Goal: Complete application form: Complete application form

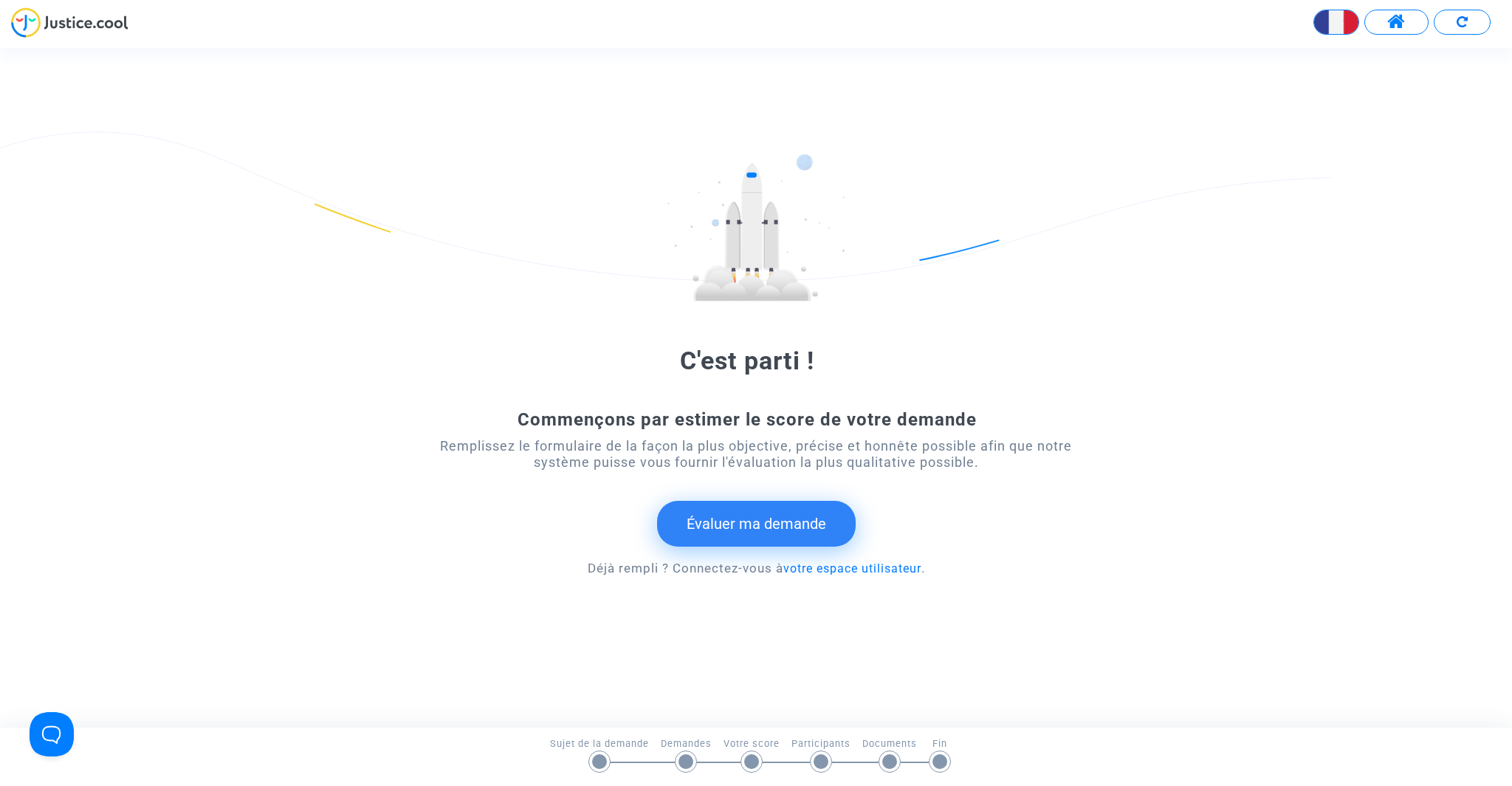
click at [764, 522] on button "Évaluer ma demande" at bounding box center [757, 524] width 199 height 46
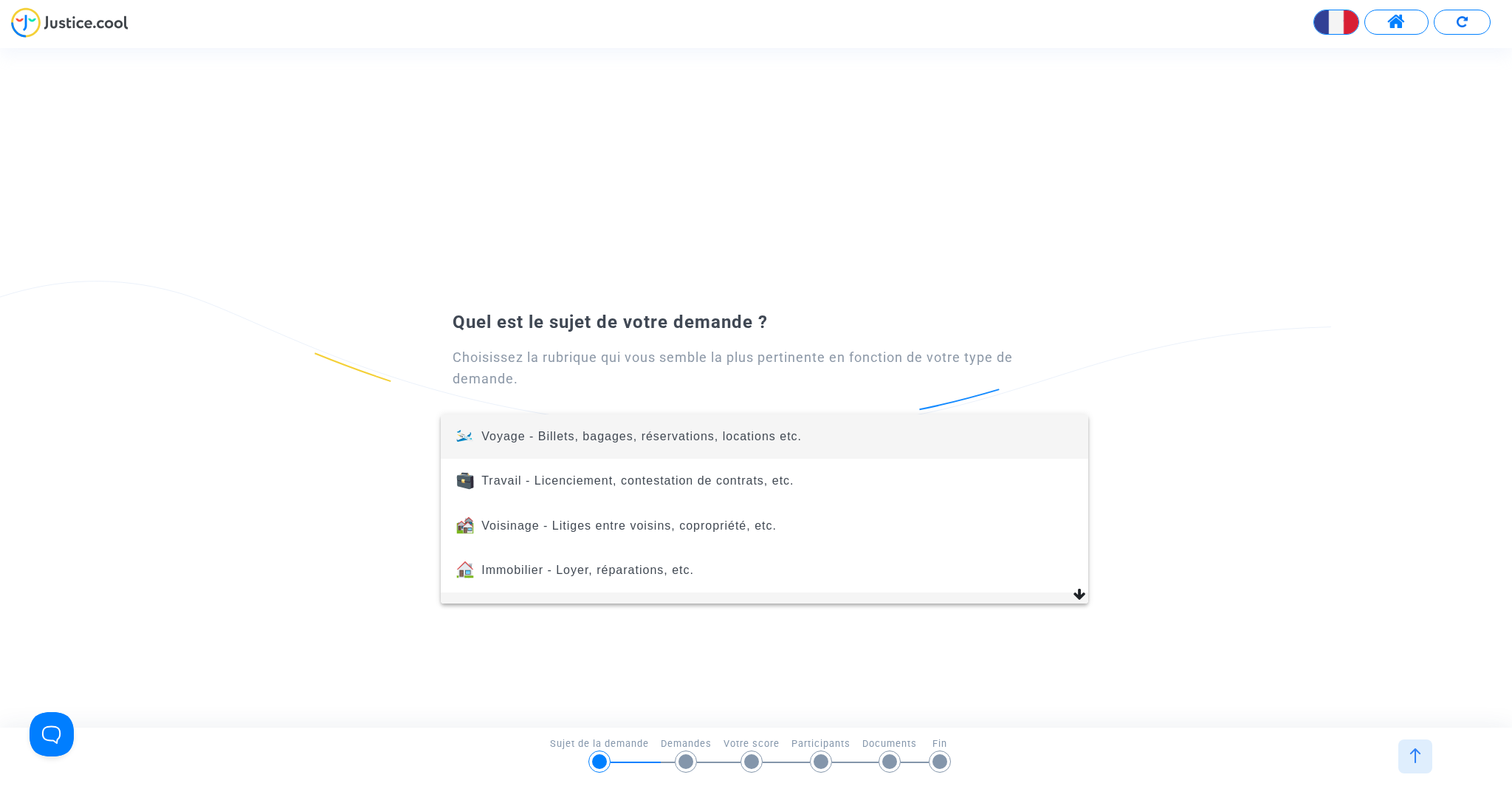
click at [1077, 596] on mat-option "Energie - Photovoltaïque, électricité, gaz, eau, etc." at bounding box center [764, 615] width 647 height 44
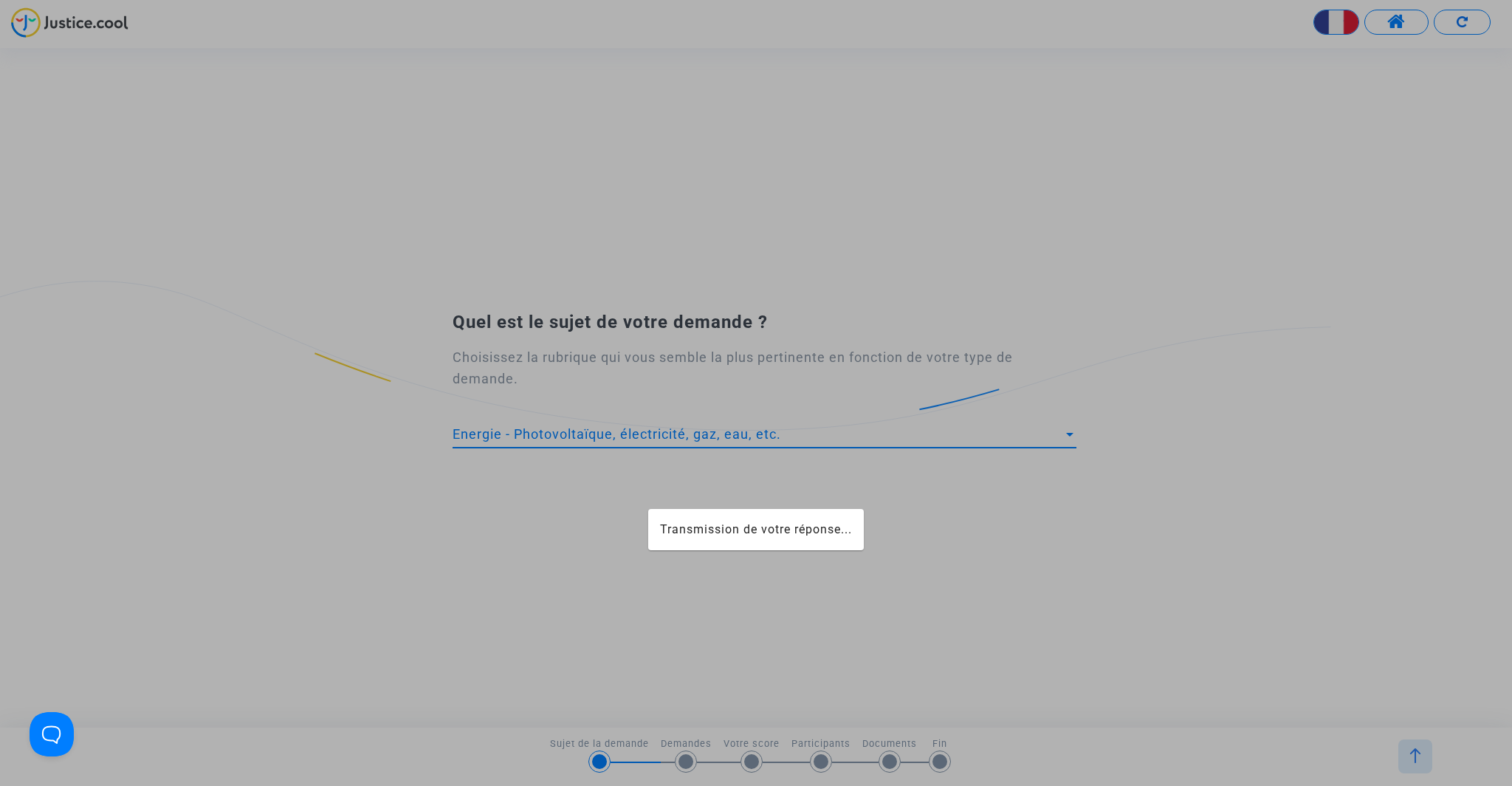
scroll to position [11, 0]
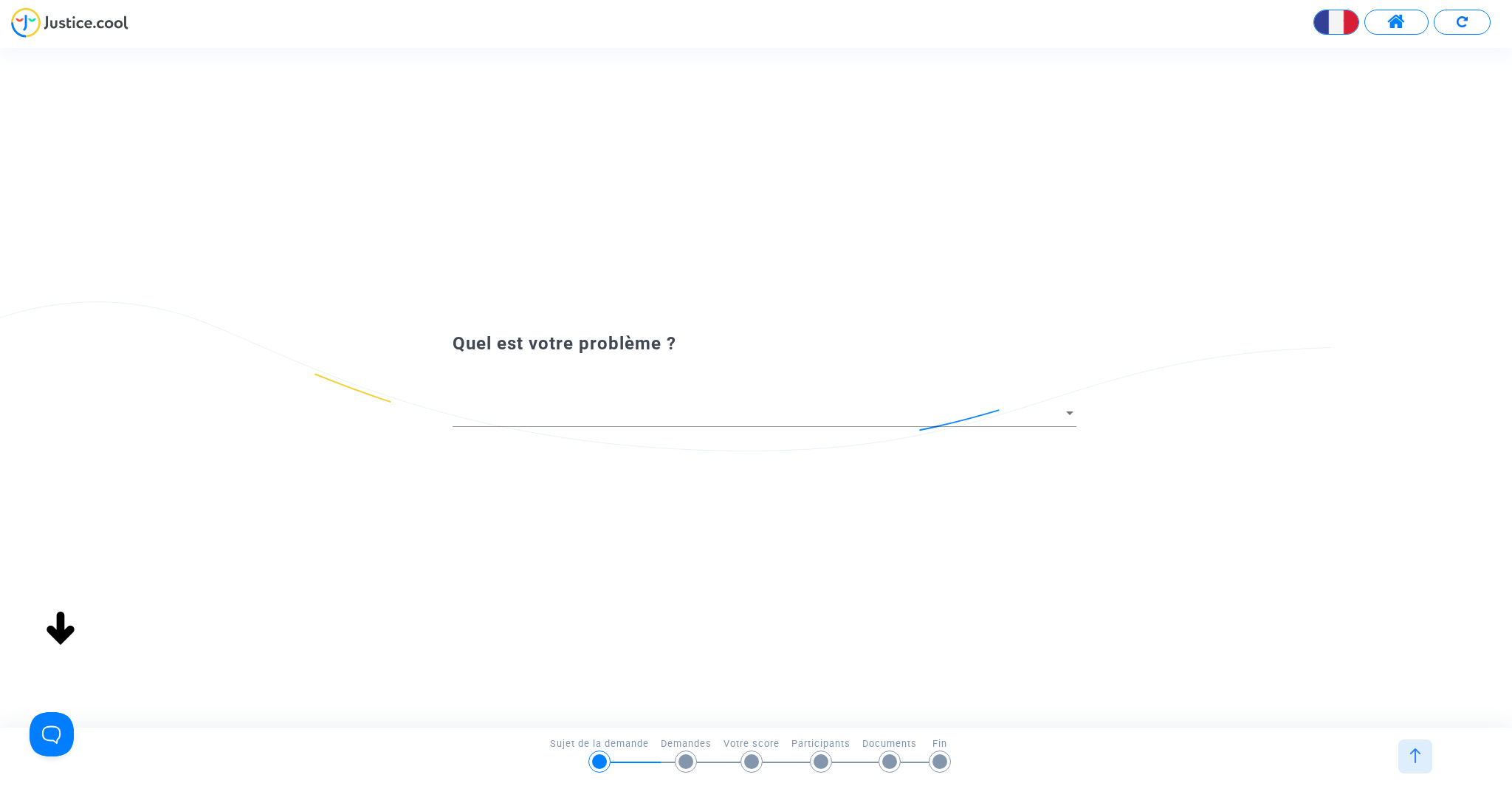
click at [818, 438] on div "Quel est le sujet de votre demande ? Choisissez la rubrique qui vous semble la …" at bounding box center [769, 388] width 1538 height 679
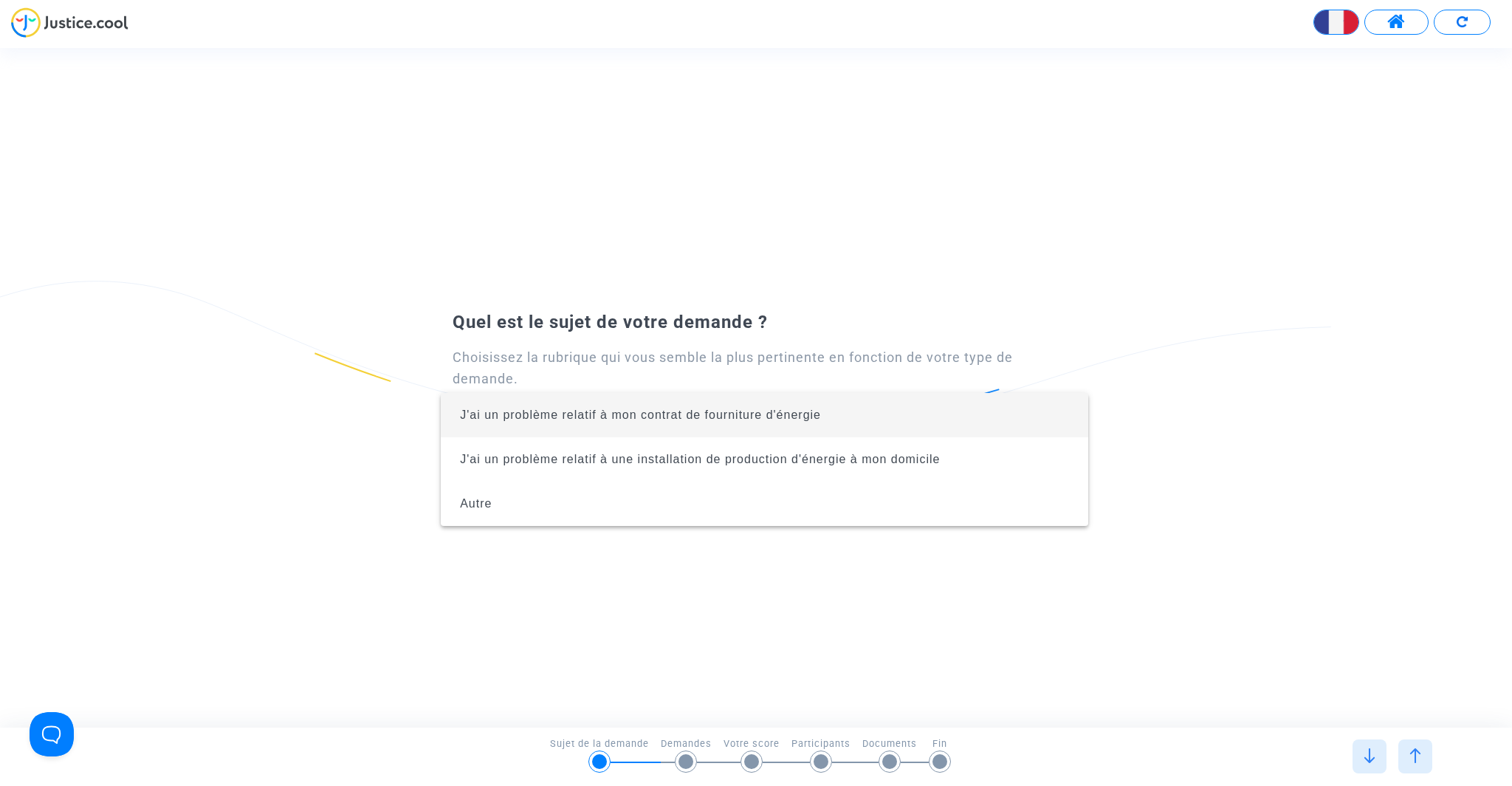
drag, startPoint x: 600, startPoint y: 771, endPoint x: 590, endPoint y: 723, distance: 49.0
click at [602, 762] on div at bounding box center [756, 393] width 1512 height 786
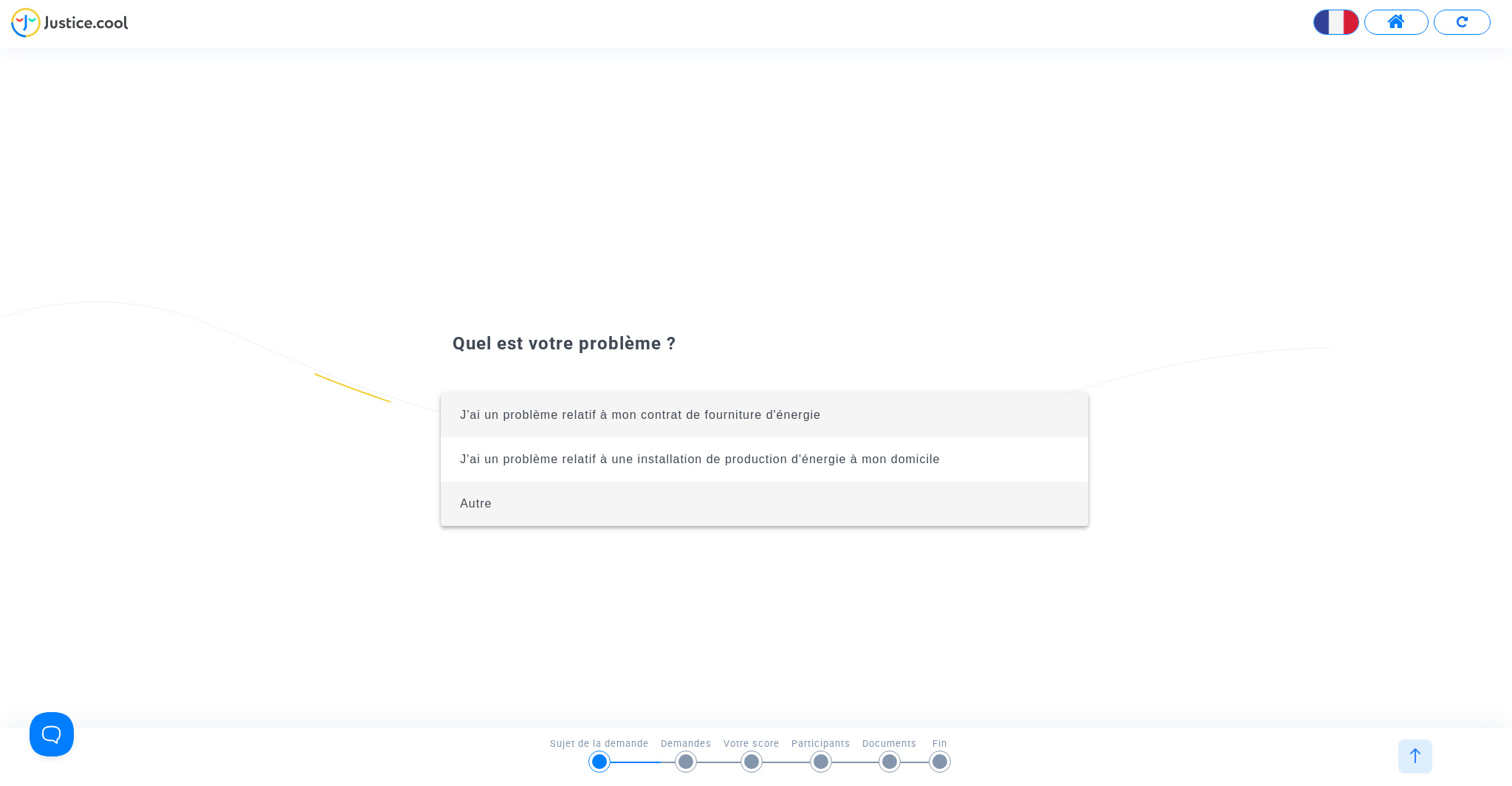
click at [488, 508] on span "Autre" at bounding box center [476, 503] width 32 height 12
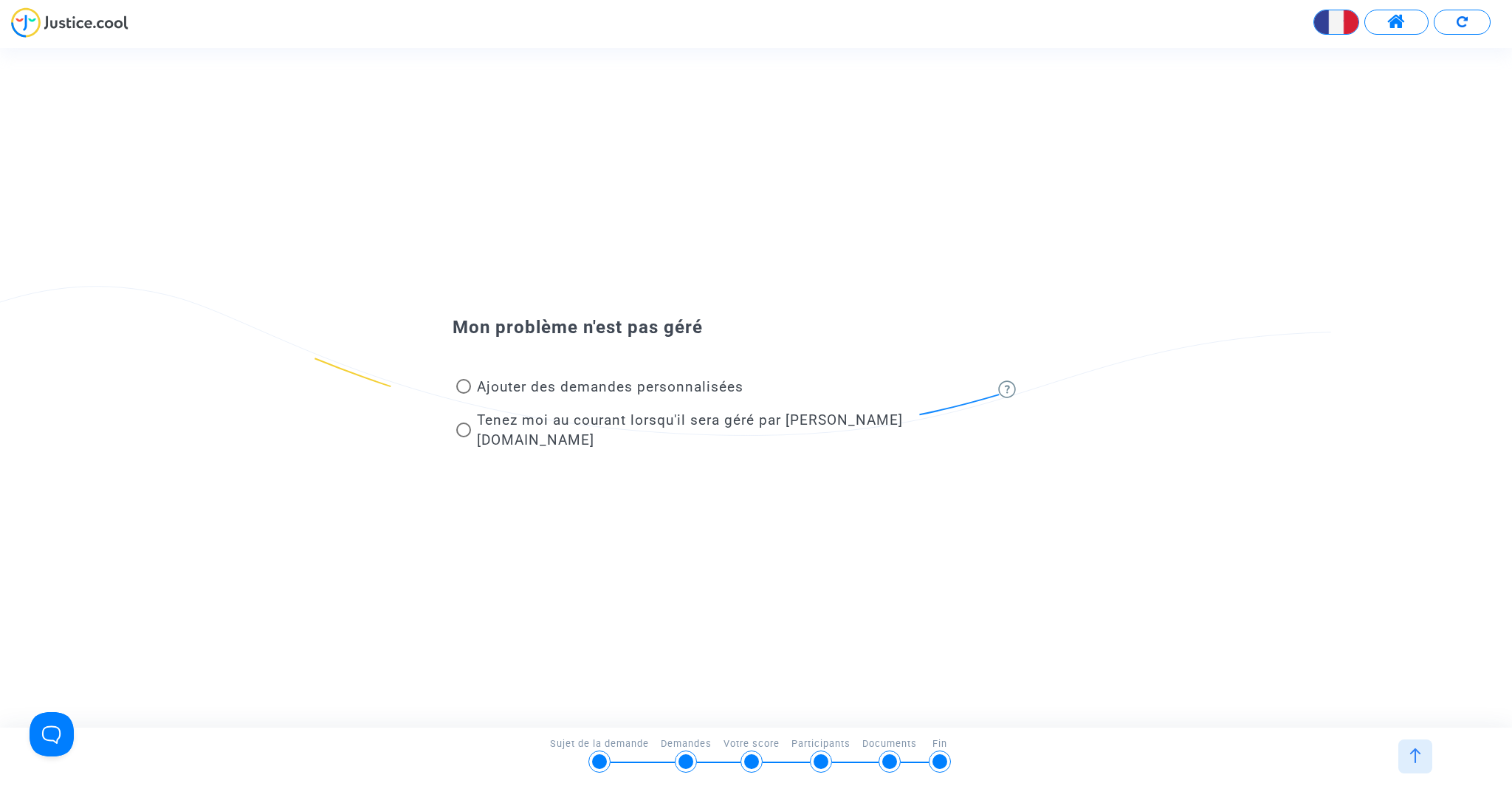
click at [599, 755] on div at bounding box center [599, 761] width 15 height 15
drag, startPoint x: 1433, startPoint y: 760, endPoint x: 1423, endPoint y: 758, distance: 10.2
click at [1433, 760] on div at bounding box center [1416, 756] width 46 height 34
click at [1419, 758] on img at bounding box center [1415, 755] width 15 height 15
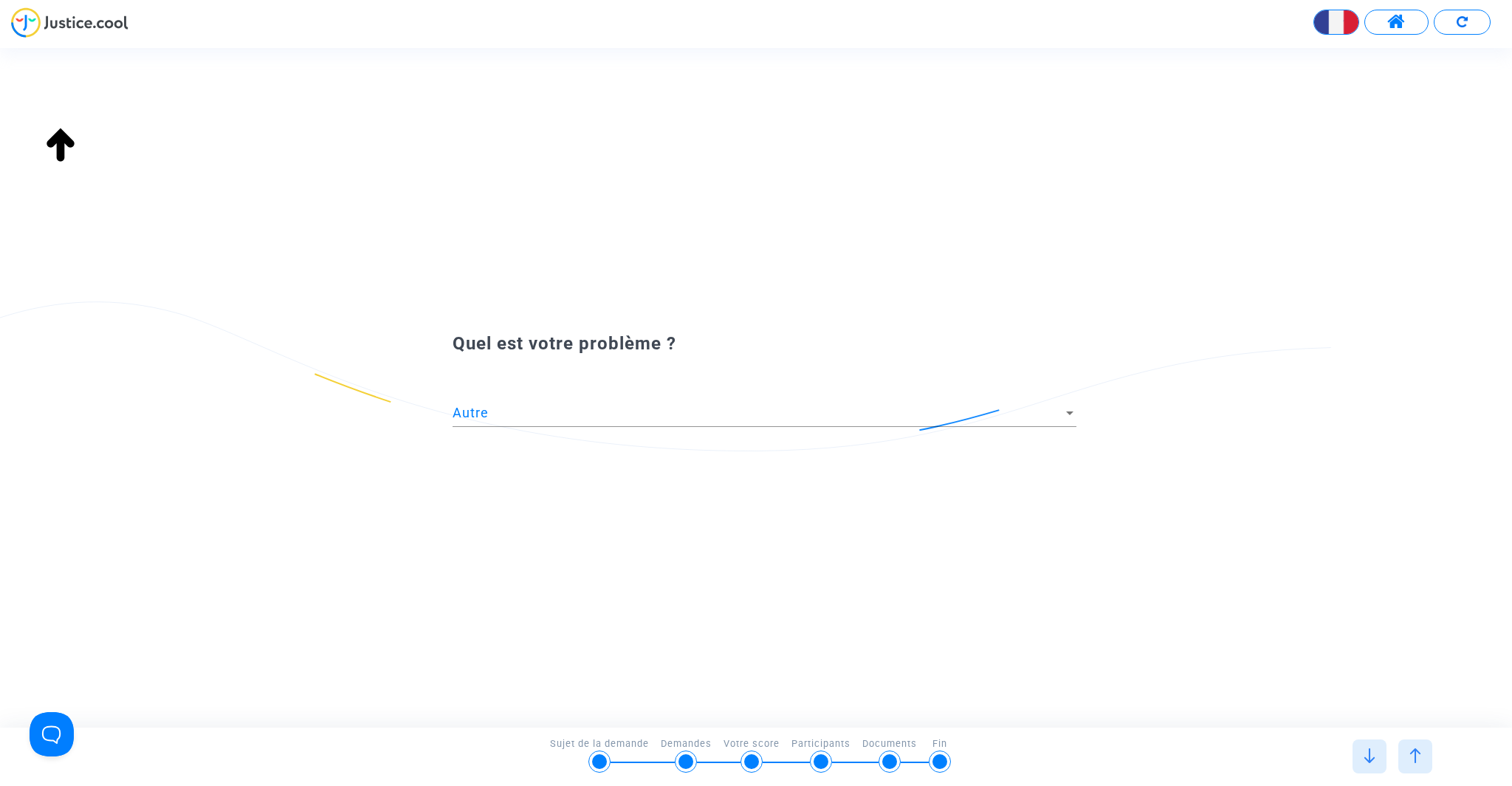
click at [1414, 754] on img at bounding box center [1415, 755] width 15 height 15
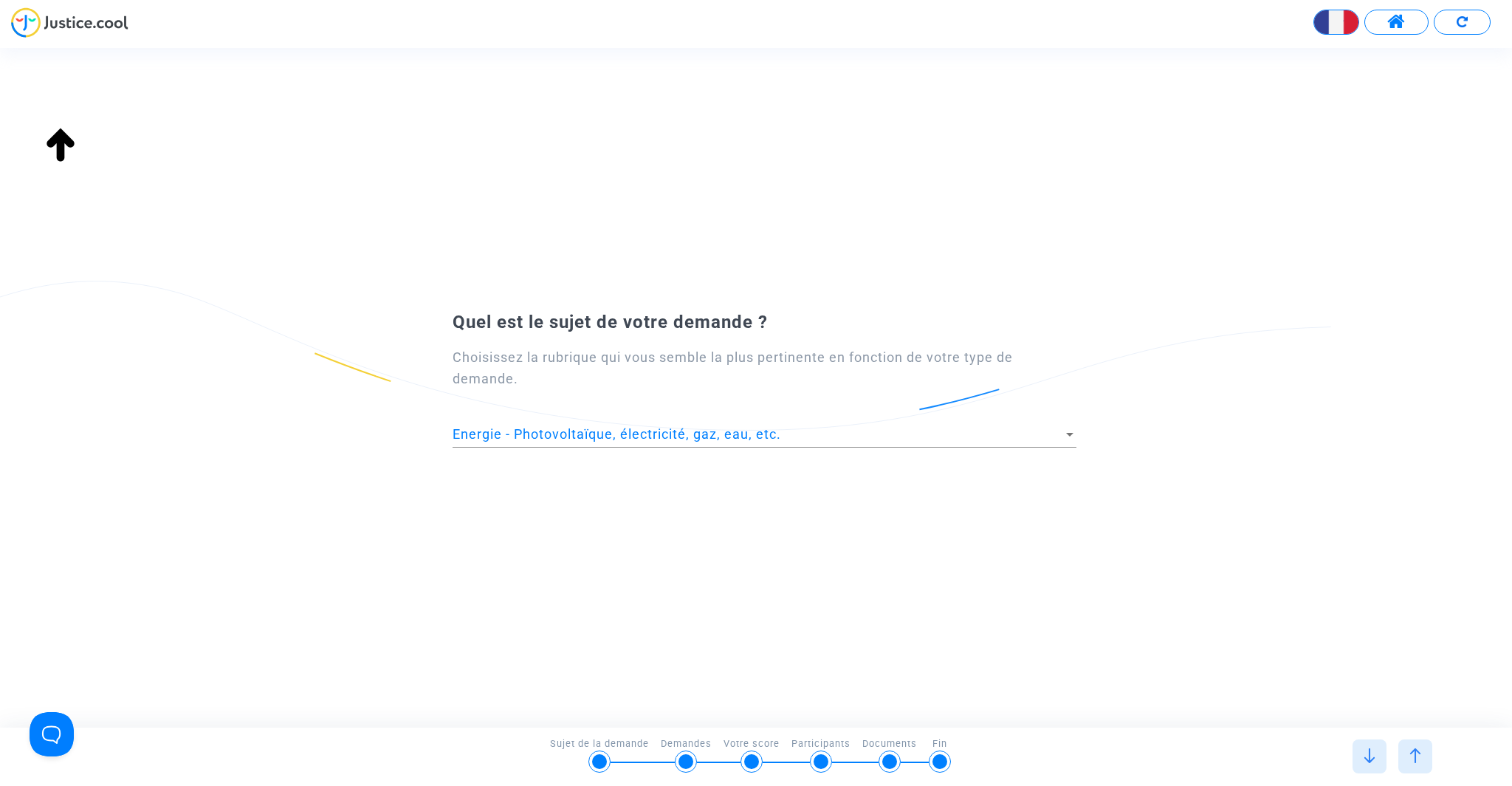
click at [1414, 754] on img at bounding box center [1415, 755] width 15 height 15
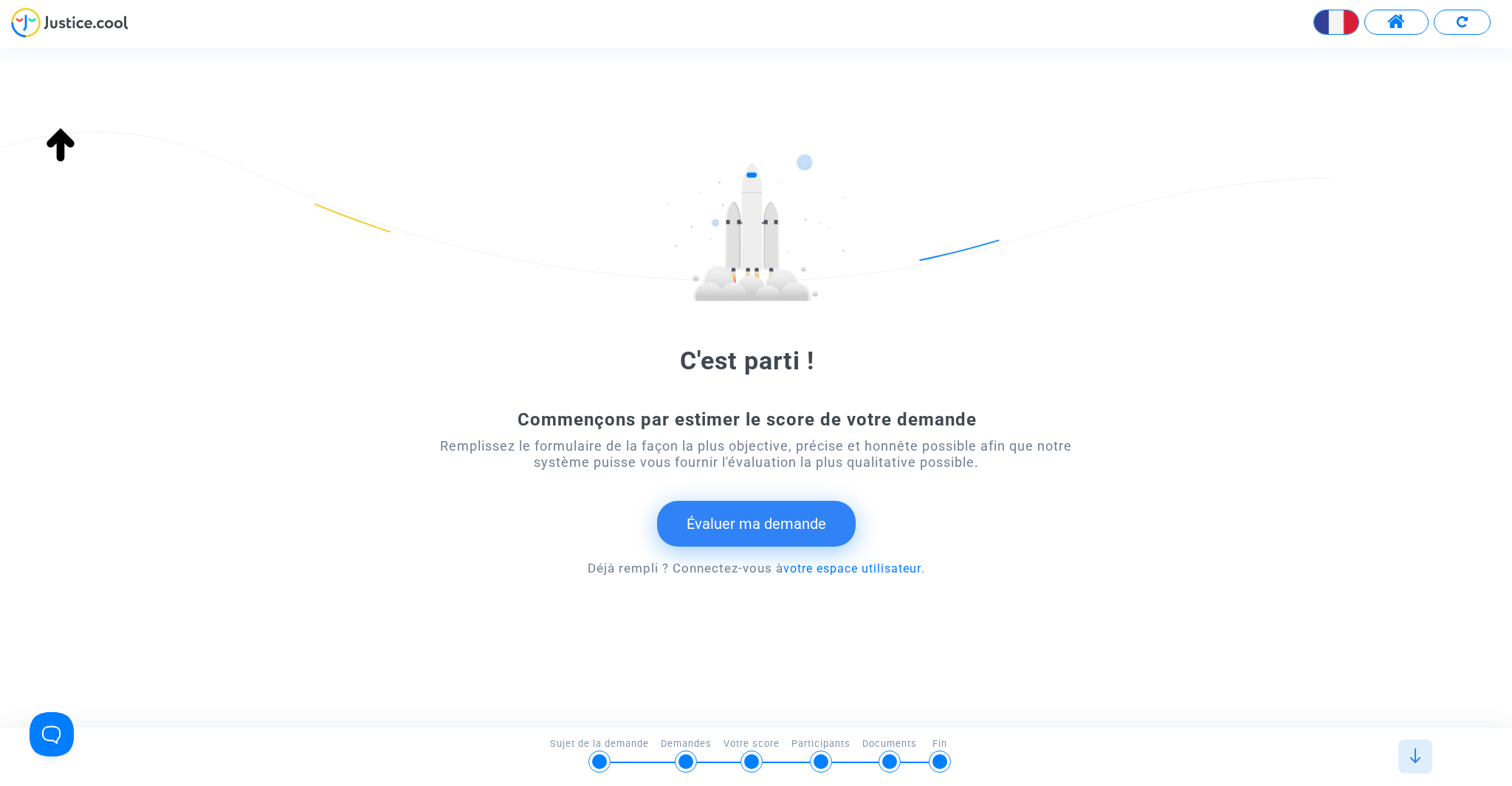
click at [1414, 754] on img at bounding box center [1415, 755] width 15 height 15
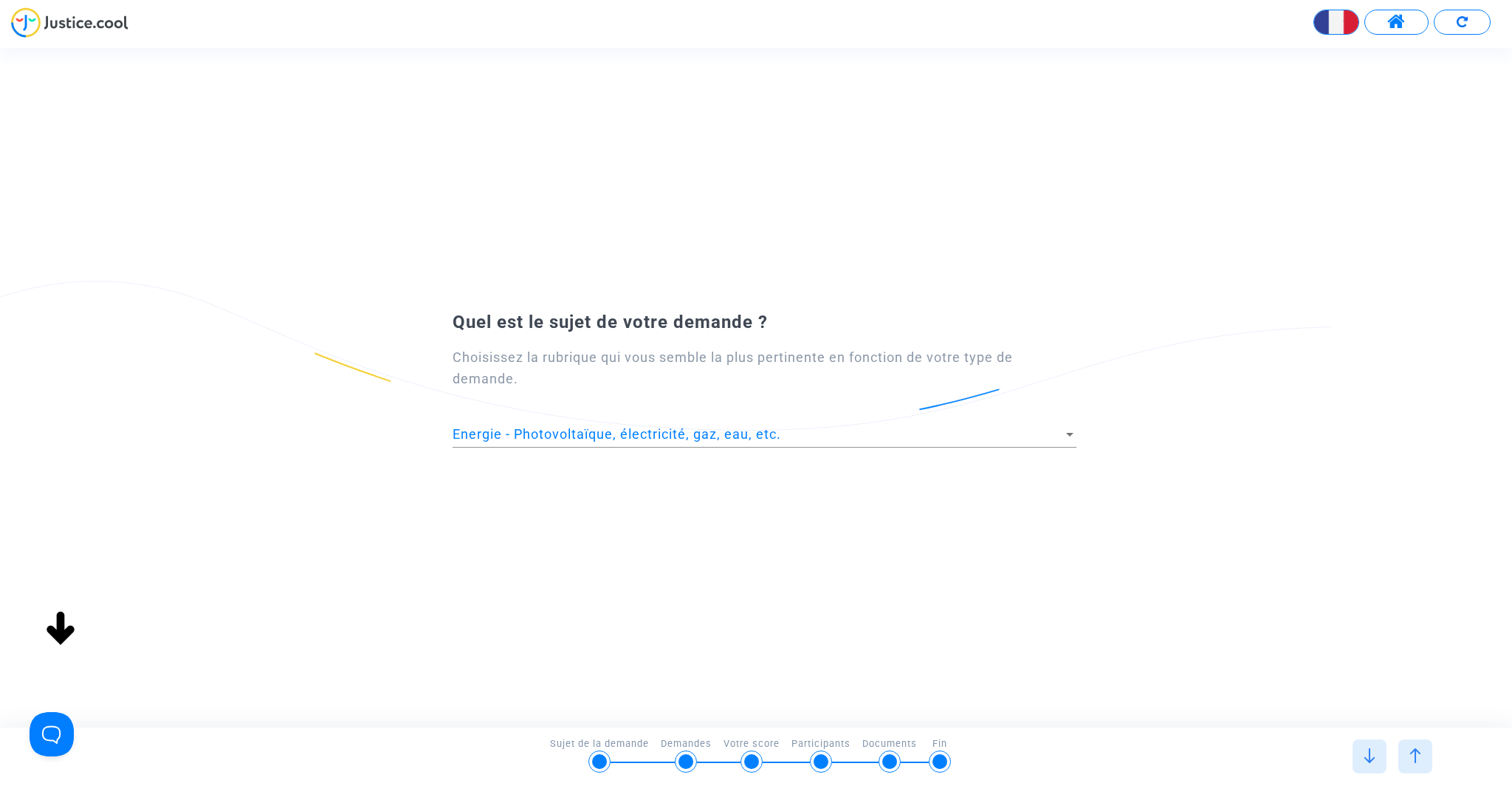
click at [1426, 754] on div at bounding box center [1416, 756] width 34 height 34
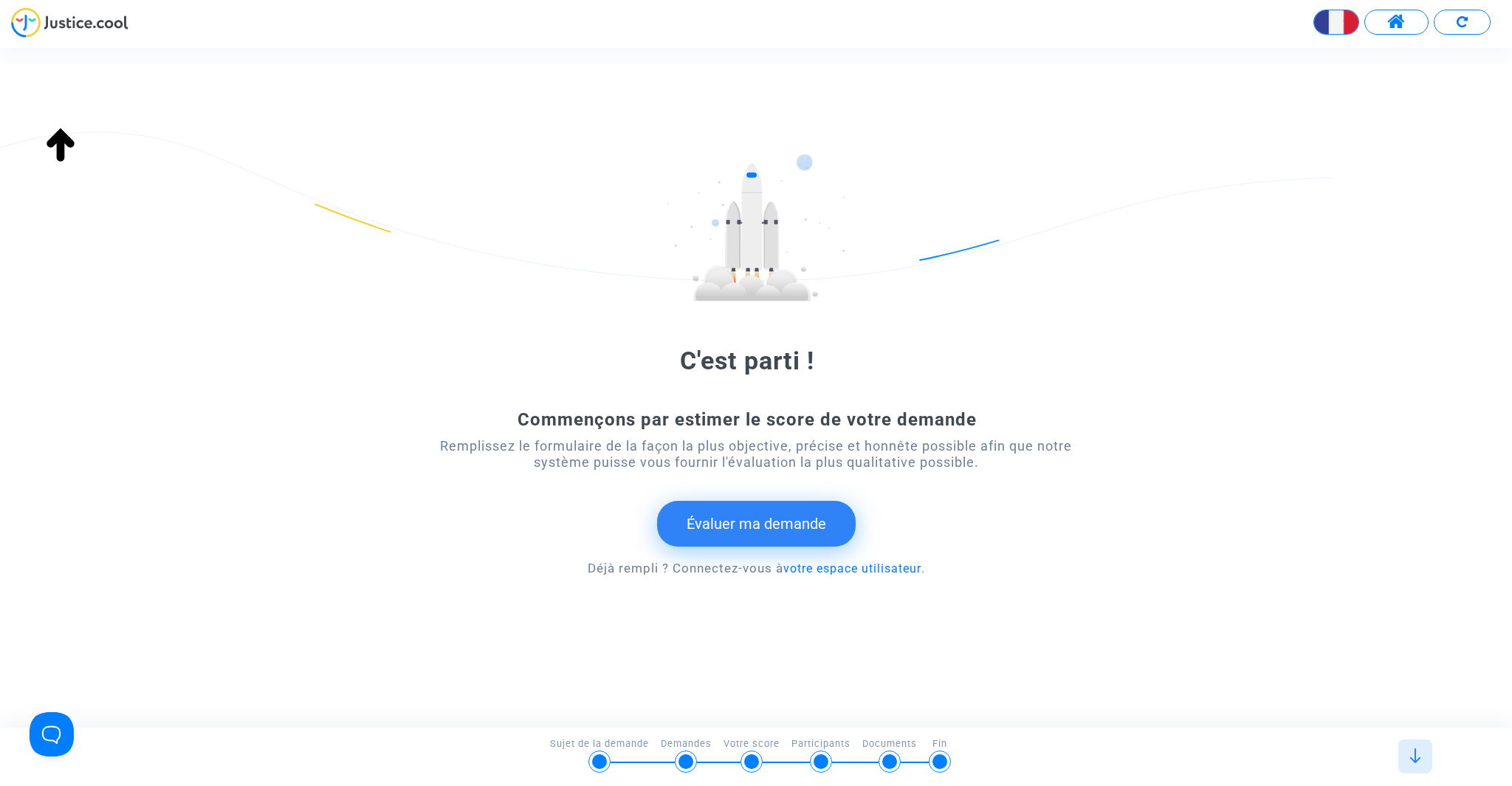
click at [792, 531] on button "Évaluer ma demande" at bounding box center [757, 524] width 199 height 46
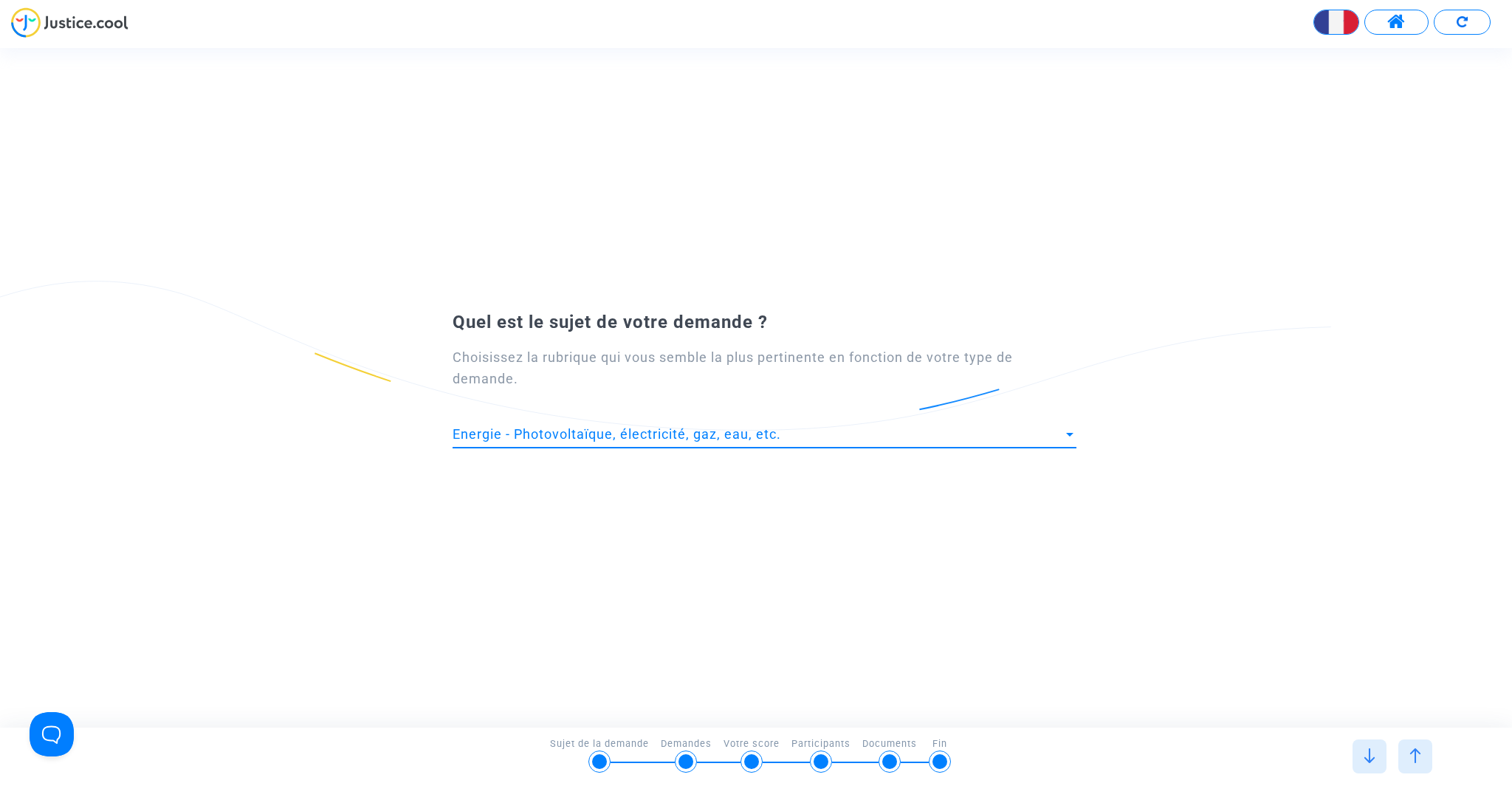
click at [1066, 435] on div at bounding box center [1070, 434] width 8 height 4
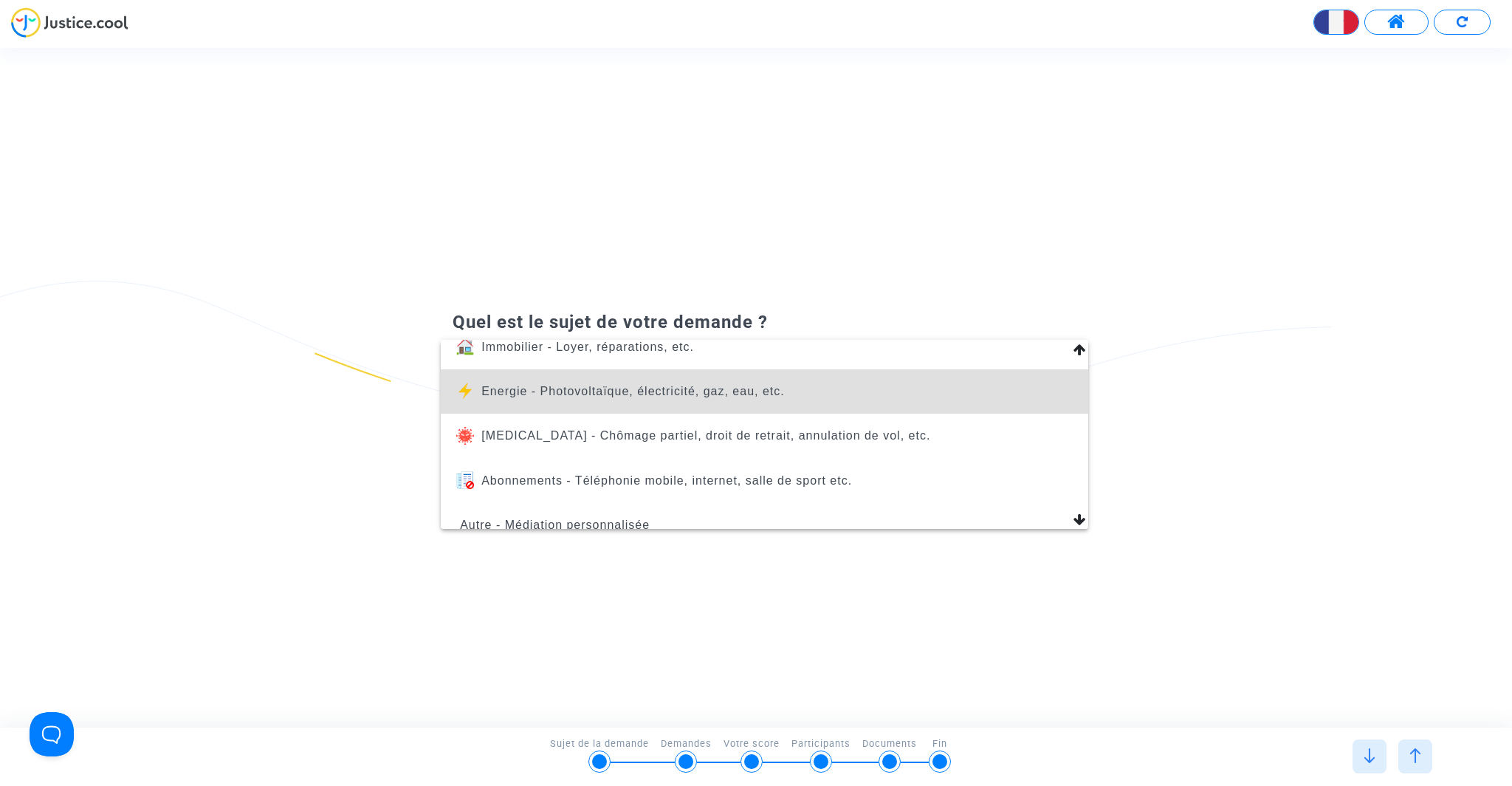
scroll to position [169, 0]
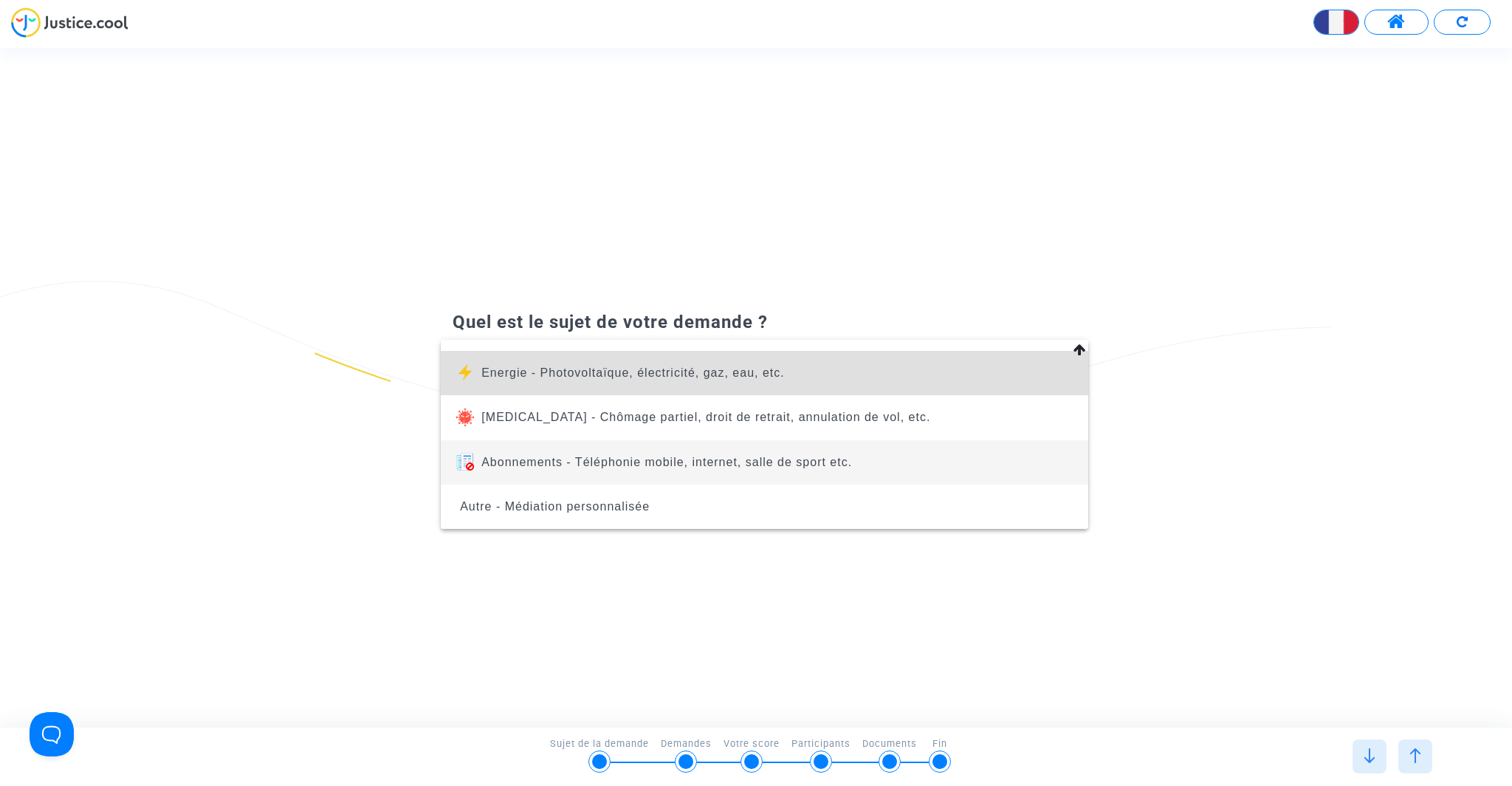
click at [821, 456] on span "Abonnements - Téléphonie mobile, internet, salle de sport etc." at bounding box center [667, 462] width 371 height 12
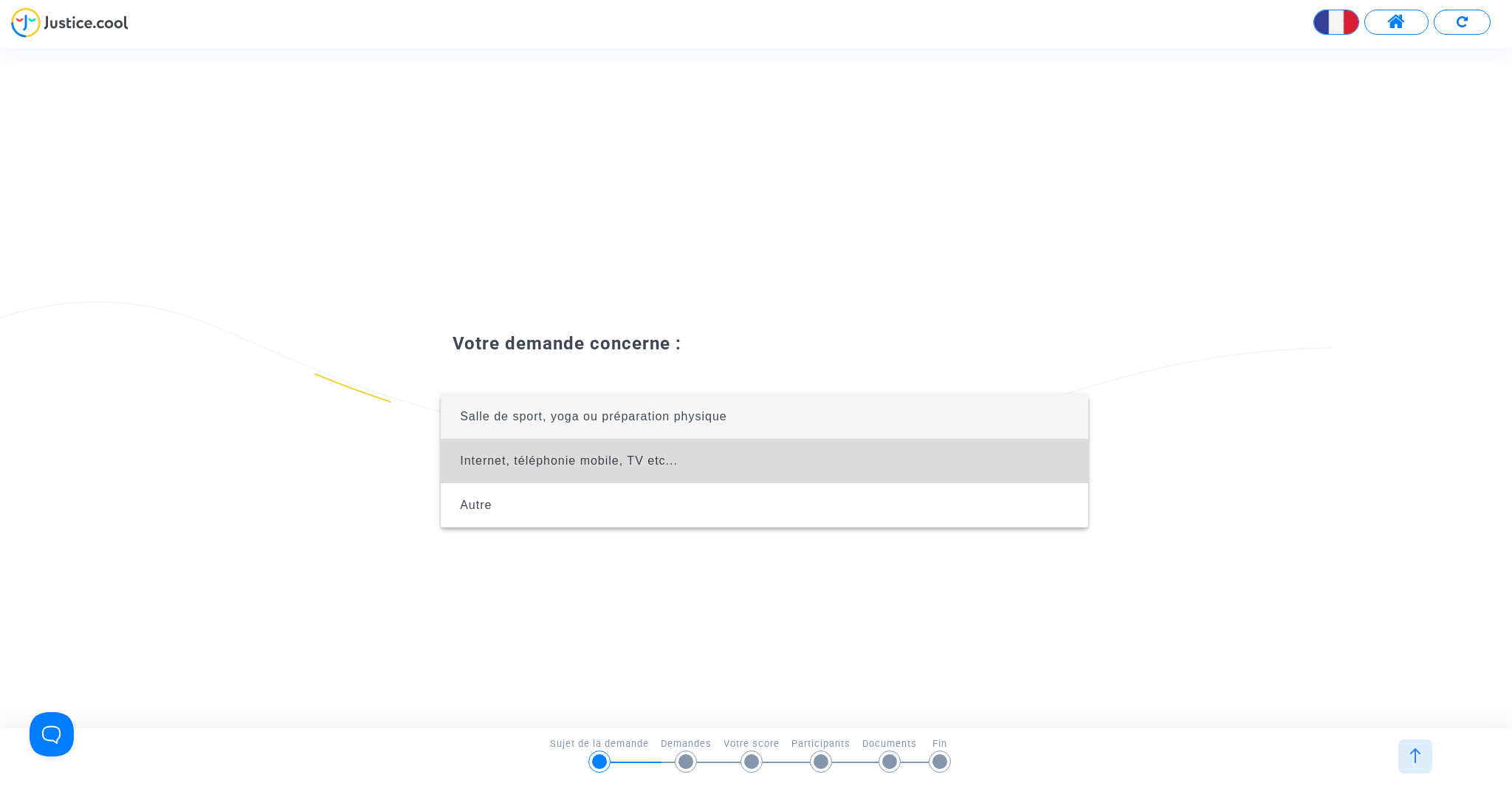
click at [675, 462] on span "Internet, téléphonie mobile, TV etc..." at bounding box center [569, 460] width 218 height 12
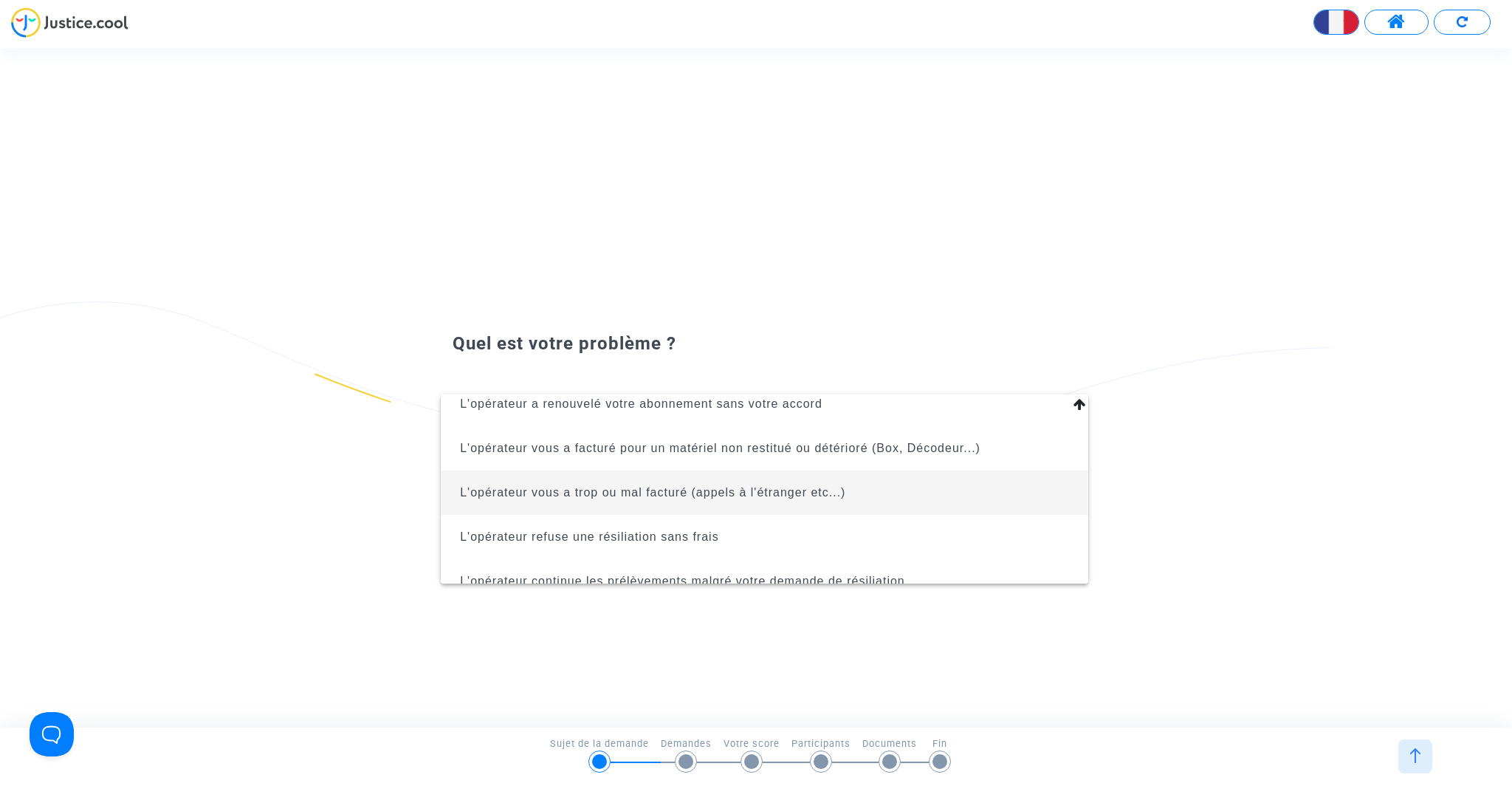
scroll to position [165, 0]
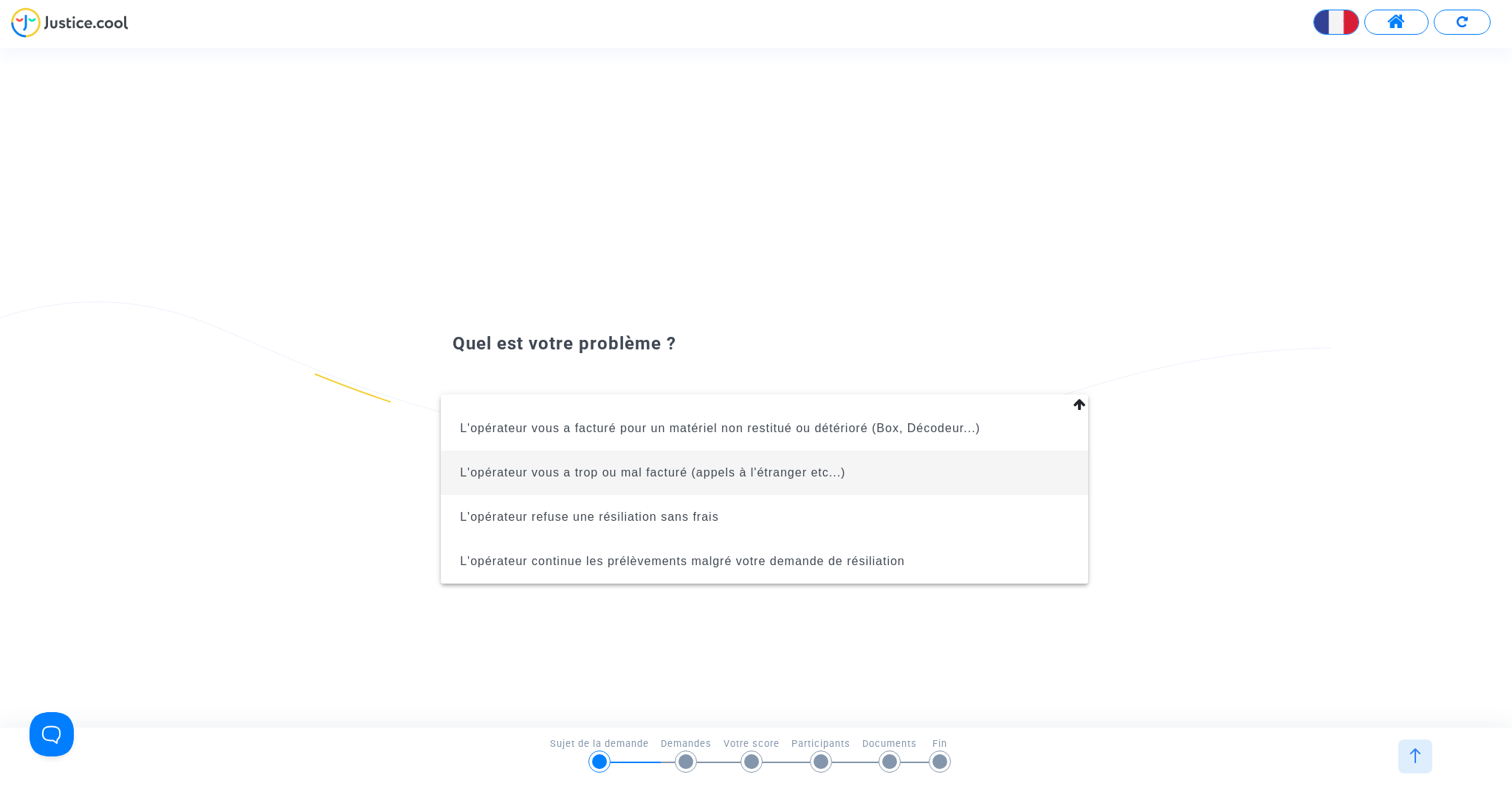
click at [751, 476] on span "L'opérateur vous a trop ou mal facturé (appels à l'étranger etc...)" at bounding box center [653, 473] width 385 height 12
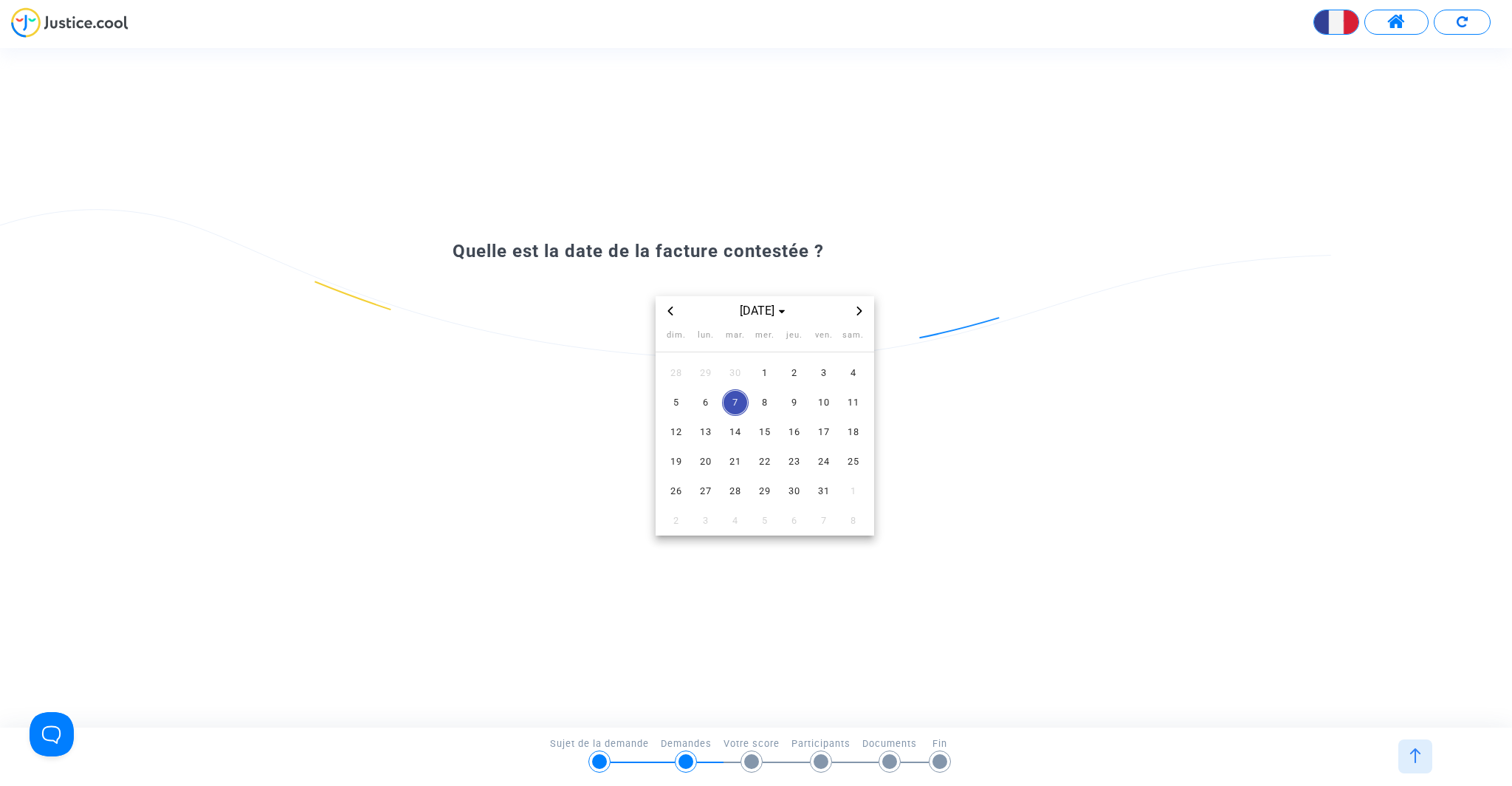
scroll to position [130, 0]
click at [666, 314] on div at bounding box center [756, 393] width 1512 height 786
click at [670, 312] on icon "Previous month" at bounding box center [670, 311] width 9 height 9
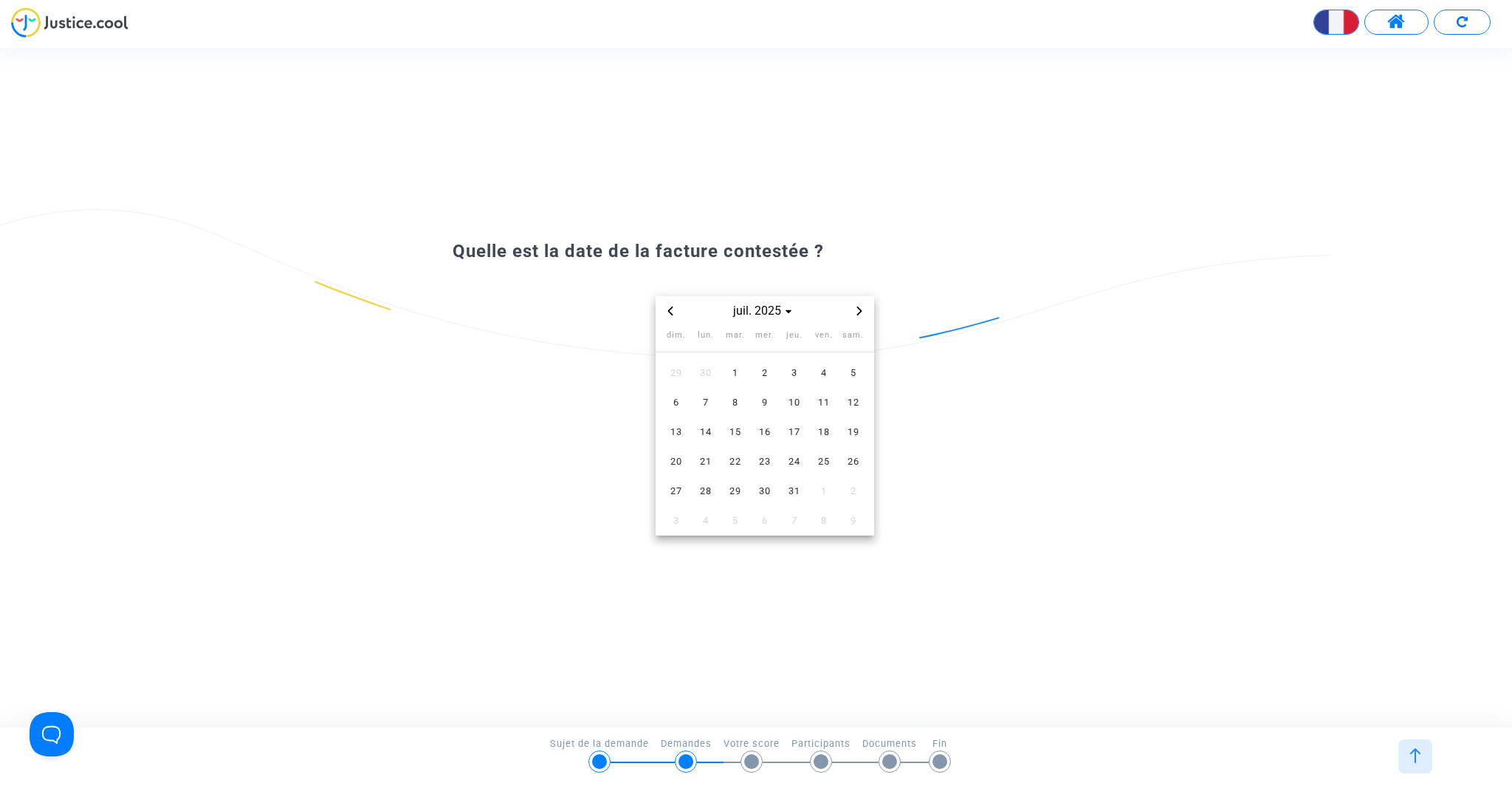
click at [855, 313] on icon "Next month" at bounding box center [860, 311] width 9 height 9
click at [858, 377] on span "2" at bounding box center [853, 372] width 27 height 27
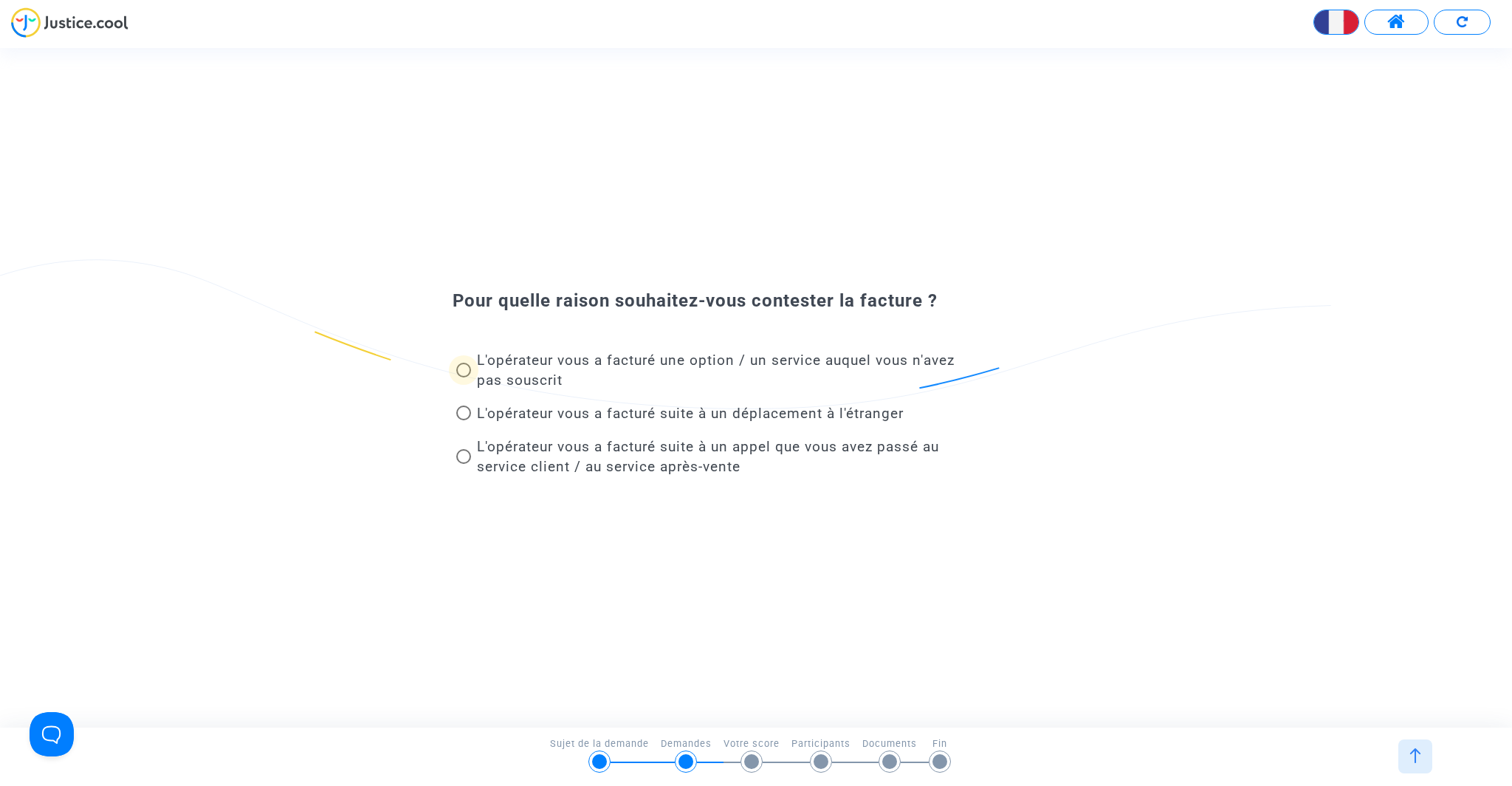
click at [469, 372] on span at bounding box center [463, 369] width 15 height 15
click at [464, 378] on input "L'opérateur vous a facturé une option / un service auquel vous n'avez pas sousc…" at bounding box center [463, 378] width 1 height 1
radio input "true"
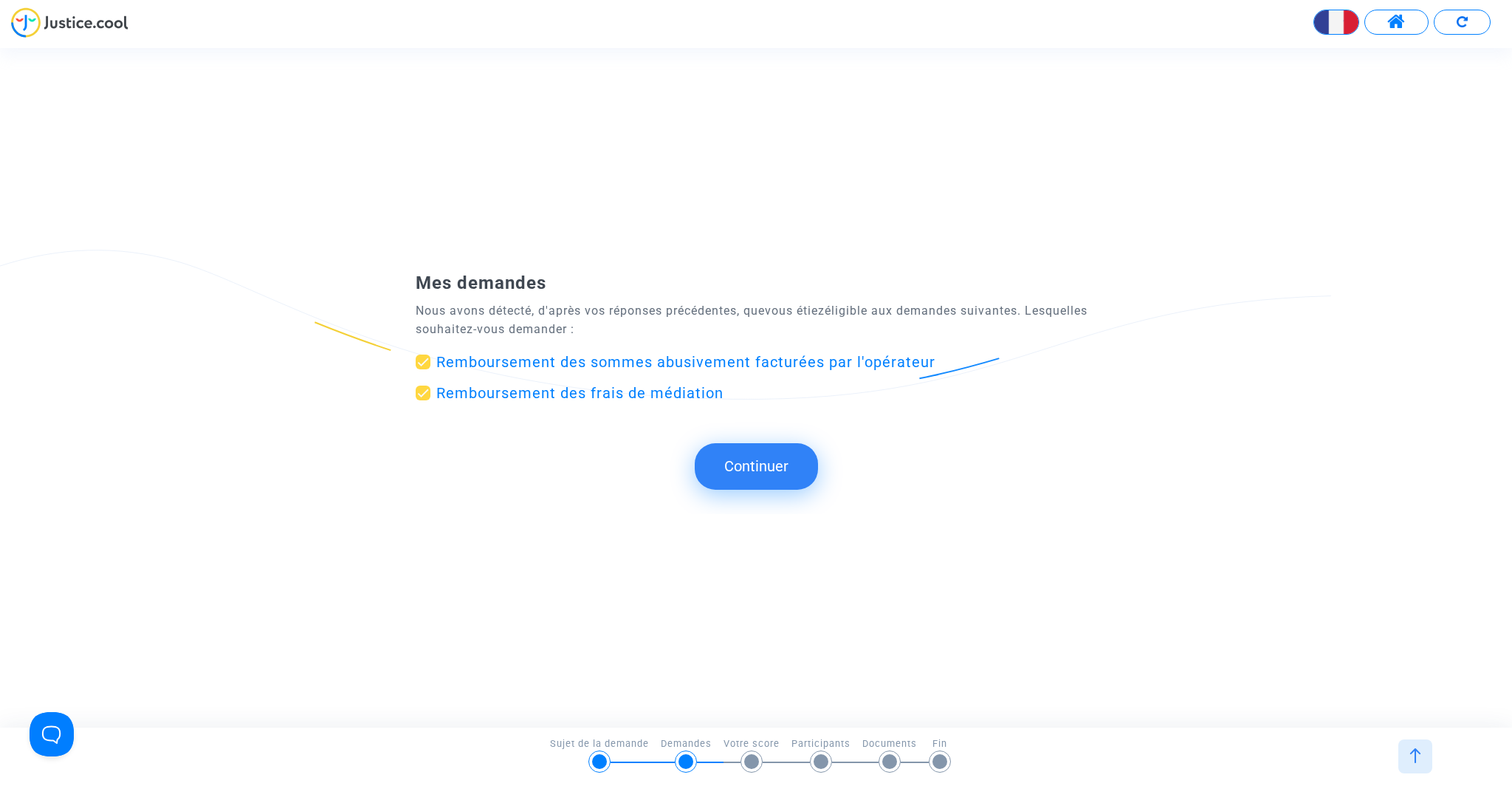
click at [532, 360] on span "Remboursement des sommes abusivement facturées par l'opérateur" at bounding box center [686, 362] width 499 height 18
click at [423, 369] on input "Remboursement des sommes abusivement facturées par l'opérateur" at bounding box center [423, 369] width 1 height 1
click at [523, 361] on span "Remboursement des sommes abusivement facturées par l'opérateur" at bounding box center [686, 362] width 499 height 18
click at [423, 369] on input "Remboursement des sommes abusivement facturées par l'opérateur" at bounding box center [423, 369] width 1 height 1
checkbox input "true"
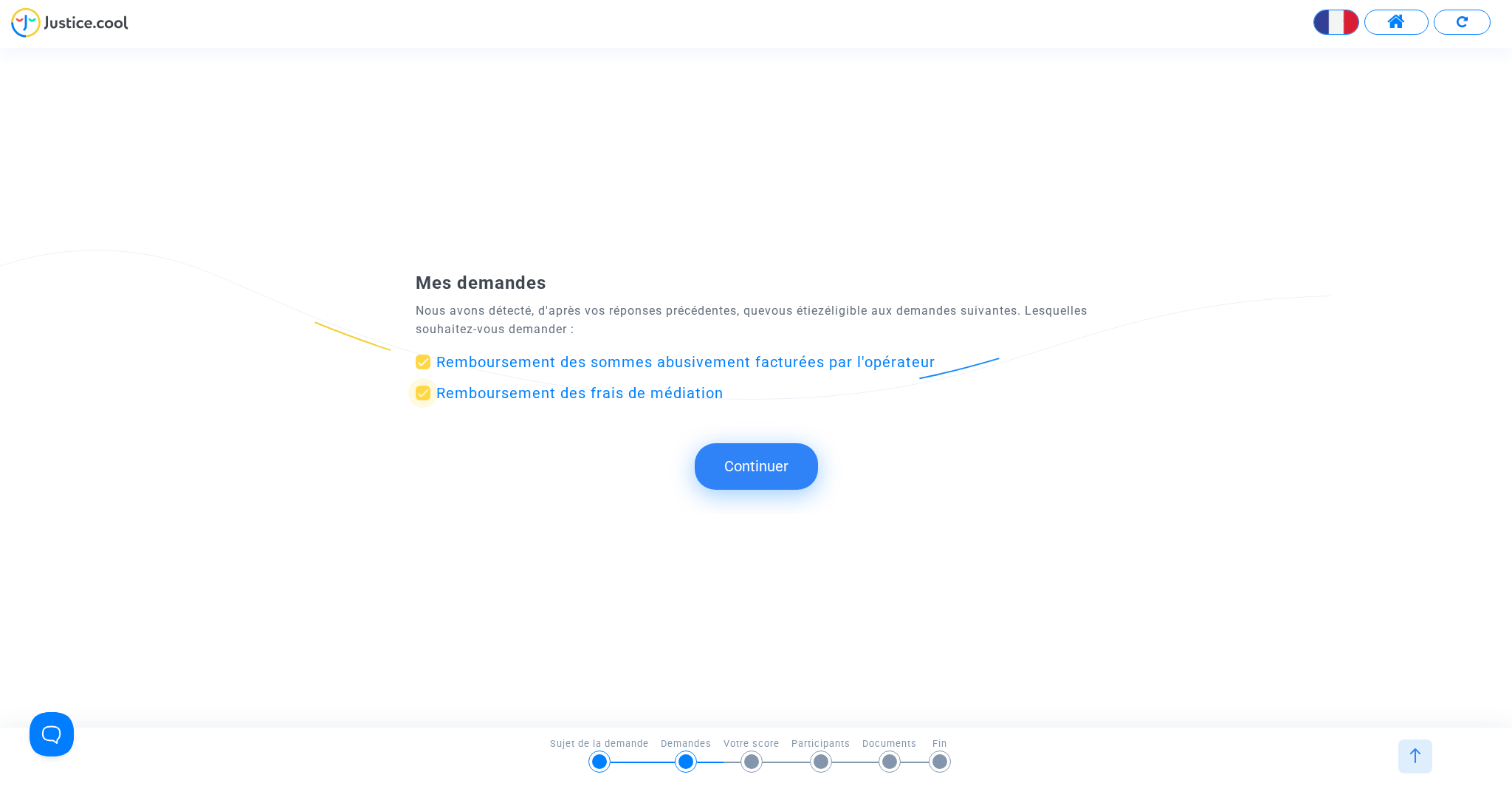
click at [422, 393] on span at bounding box center [423, 392] width 15 height 15
click at [423, 401] on input "Remboursement des frais de médiation" at bounding box center [423, 401] width 1 height 1
checkbox input "false"
click at [746, 456] on button "Continuer" at bounding box center [756, 466] width 123 height 46
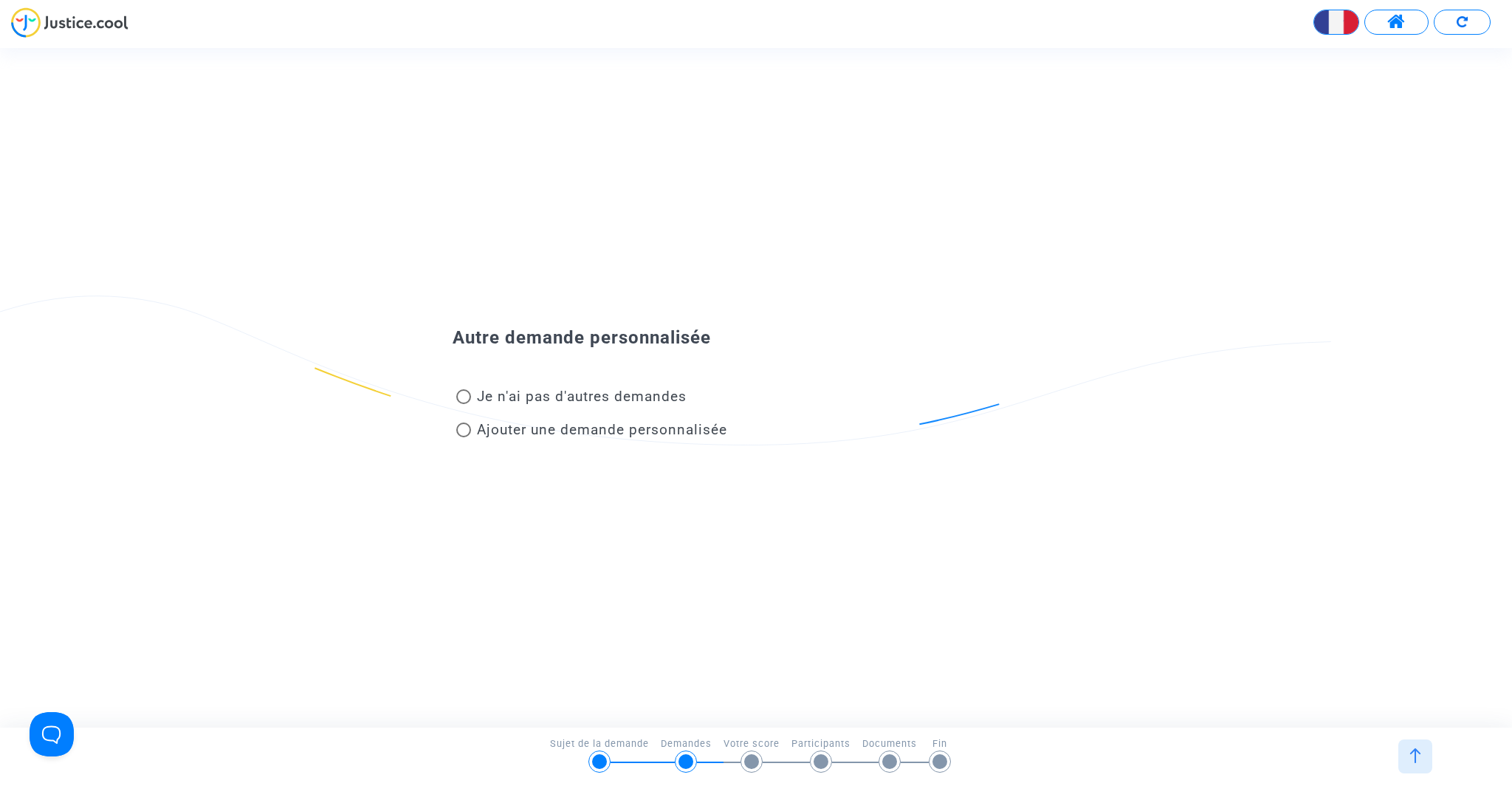
click at [475, 394] on span "Je n'ai pas d'autres demandes" at bounding box center [579, 396] width 216 height 20
click at [464, 404] on input "Je n'ai pas d'autres demandes" at bounding box center [463, 404] width 1 height 1
radio input "true"
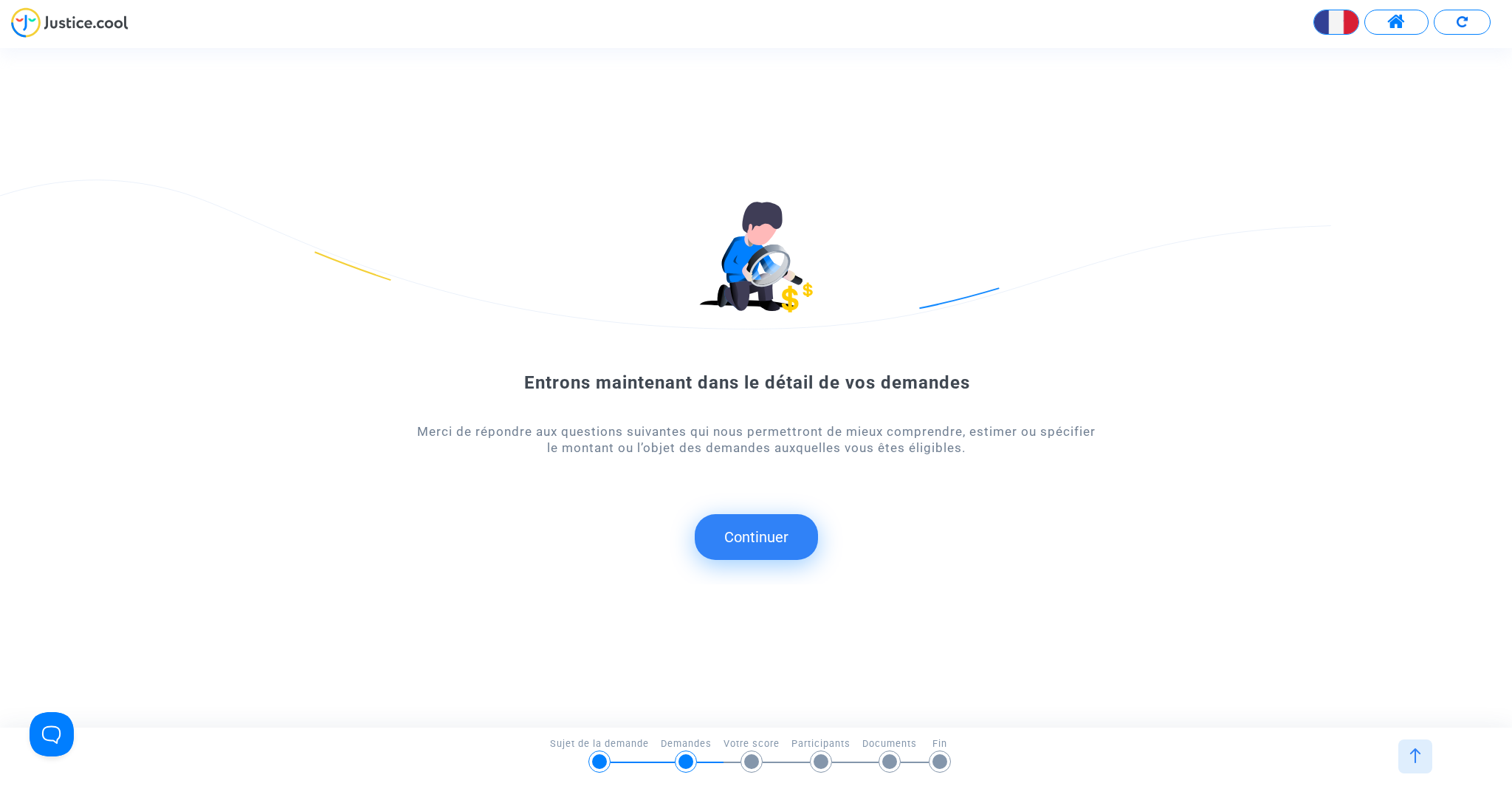
click at [776, 525] on button "Continuer" at bounding box center [756, 537] width 123 height 46
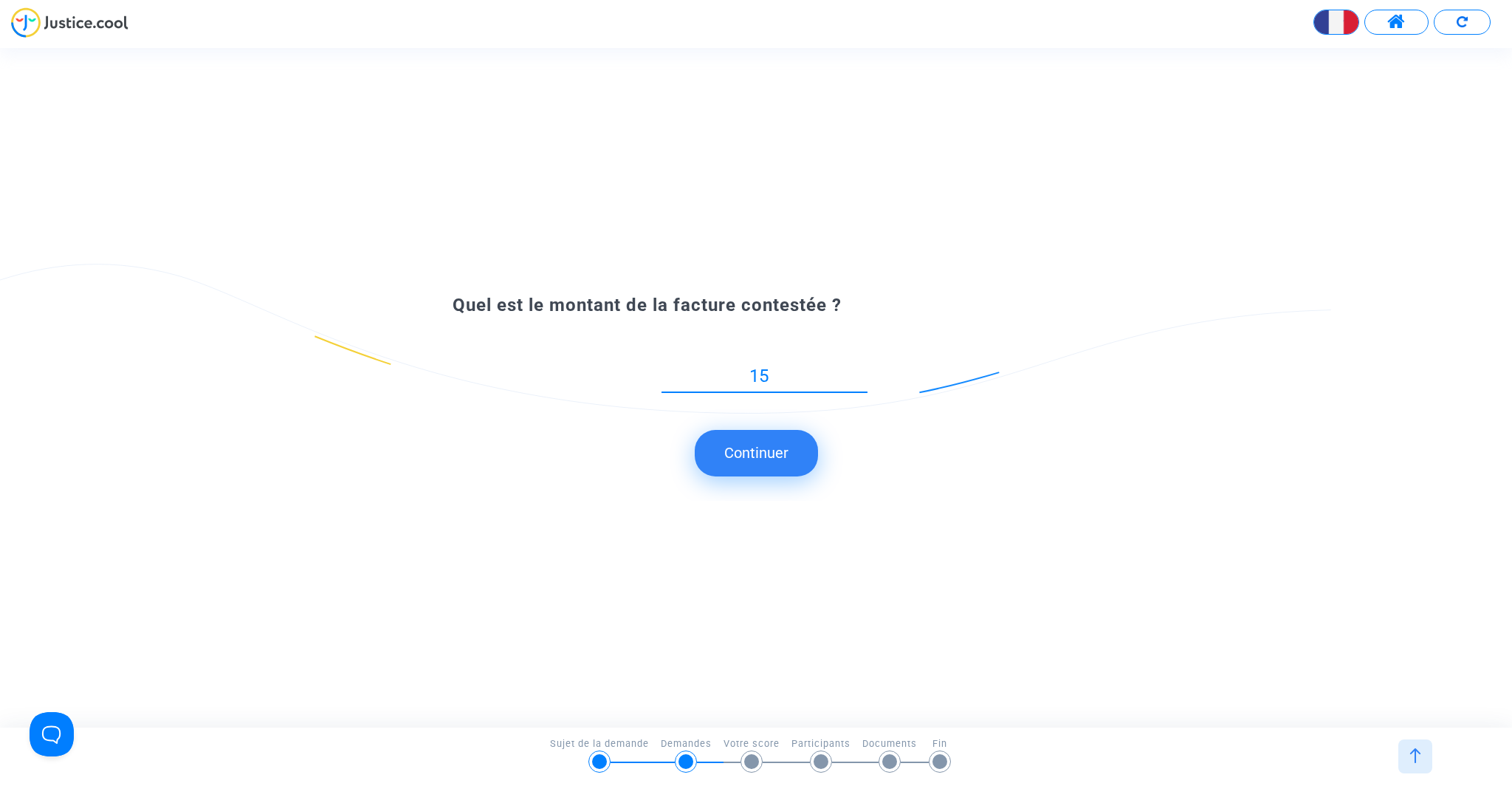
type input "15"
click at [768, 464] on button "Continuer" at bounding box center [756, 453] width 123 height 46
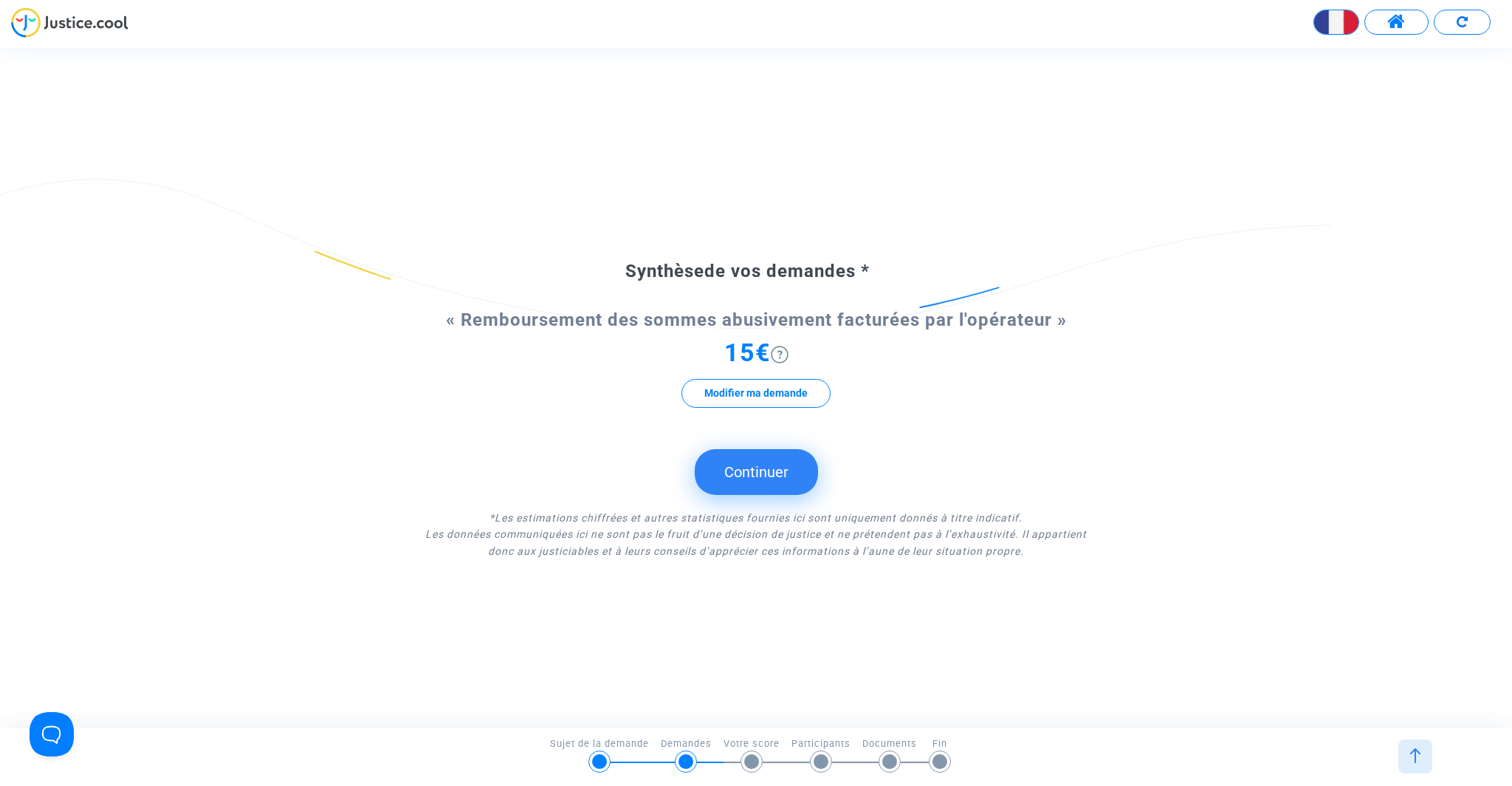
click at [754, 472] on button "Continuer" at bounding box center [756, 472] width 123 height 46
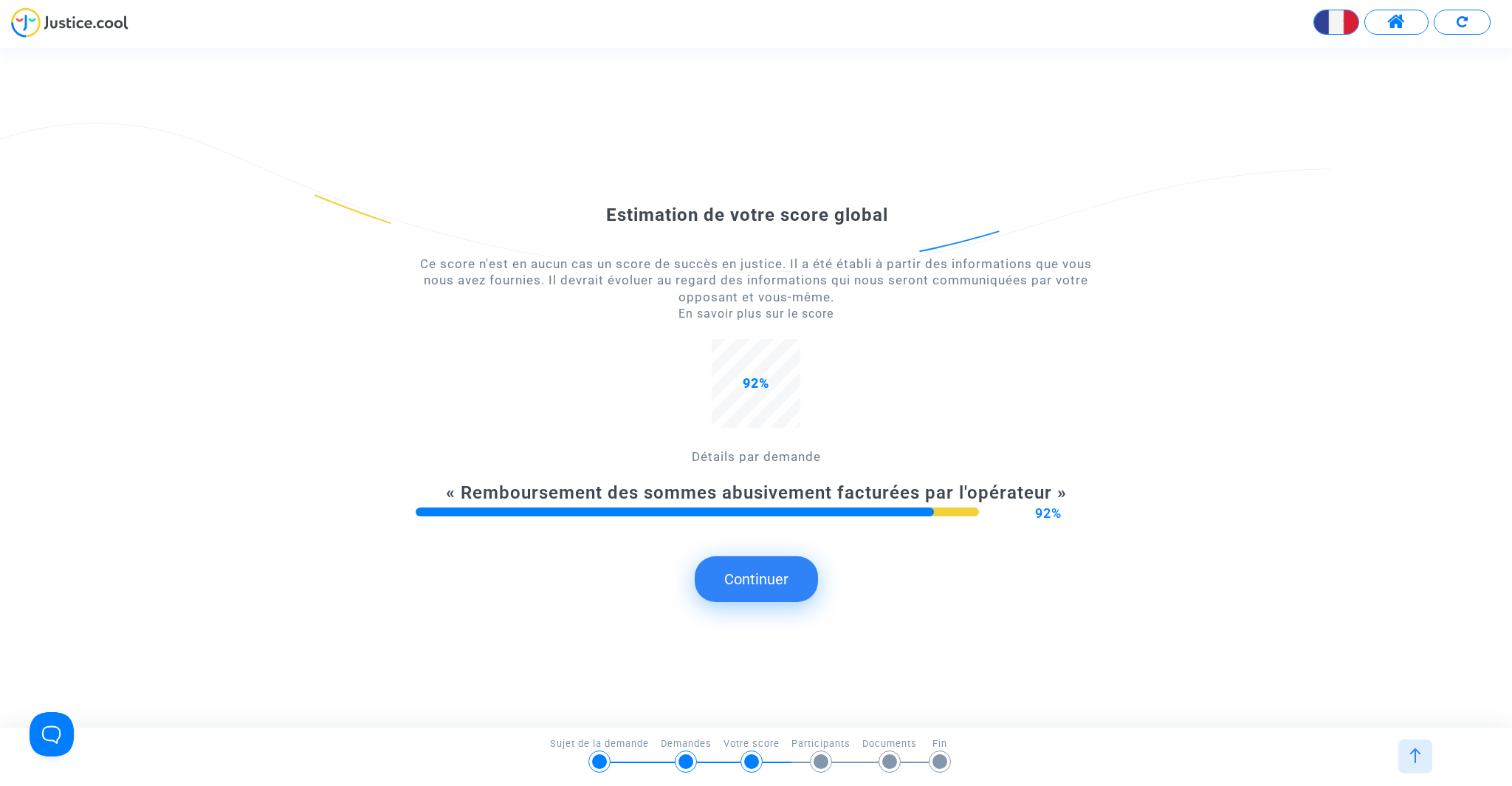
click at [771, 574] on button "Continuer" at bounding box center [756, 579] width 123 height 46
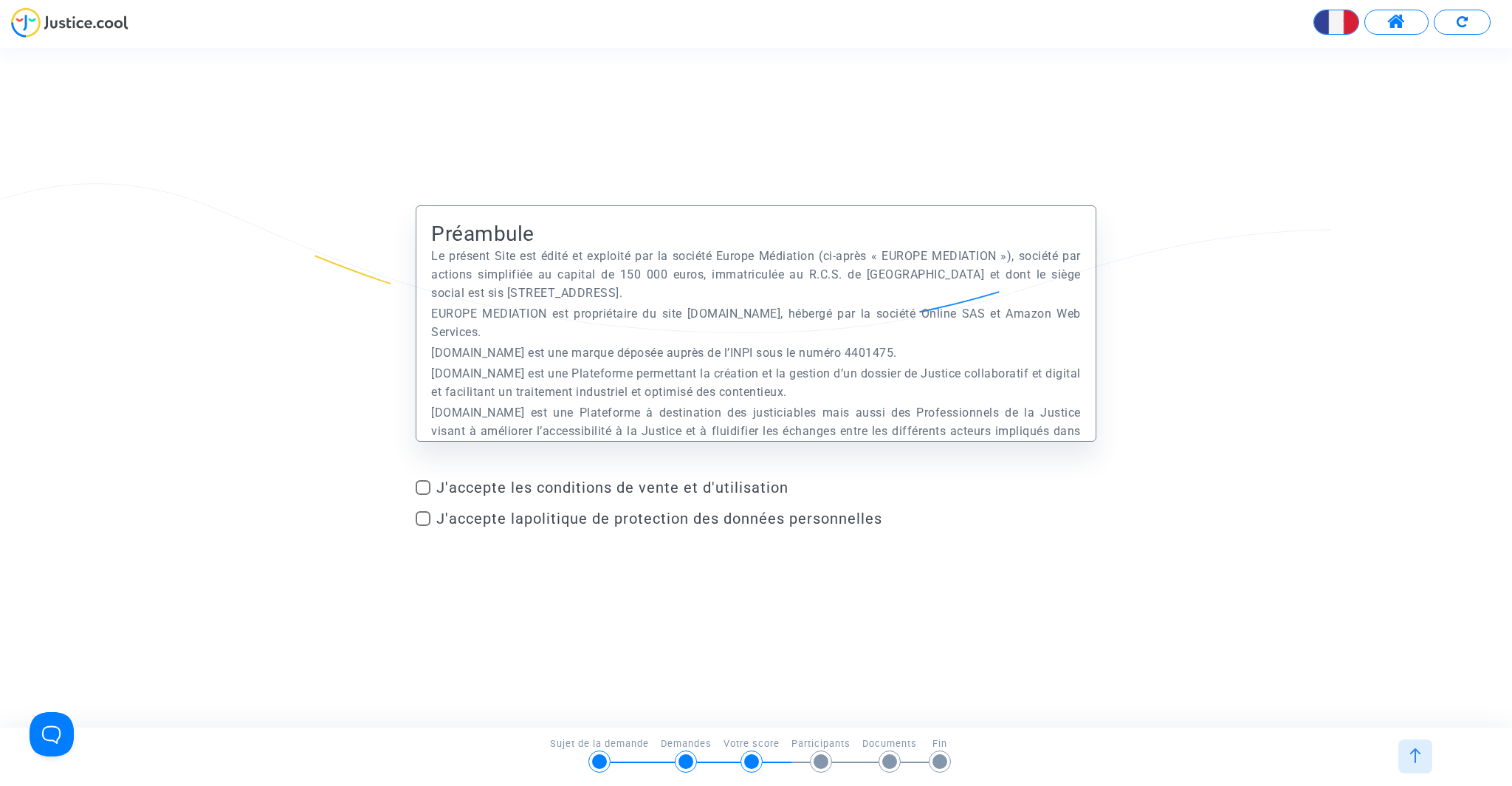
click at [464, 480] on span "J'accepte les conditions de vente et d'utilisation" at bounding box center [767, 487] width 660 height 18
click at [423, 495] on input "J'accepte les conditions de vente et d'utilisation" at bounding box center [423, 495] width 1 height 1
checkbox input "true"
click at [449, 518] on span "J'accepte la politique de protection des données personnelles" at bounding box center [659, 518] width 446 height 18
click at [423, 526] on input "J'accepte la politique de protection des données personnelles" at bounding box center [423, 526] width 1 height 1
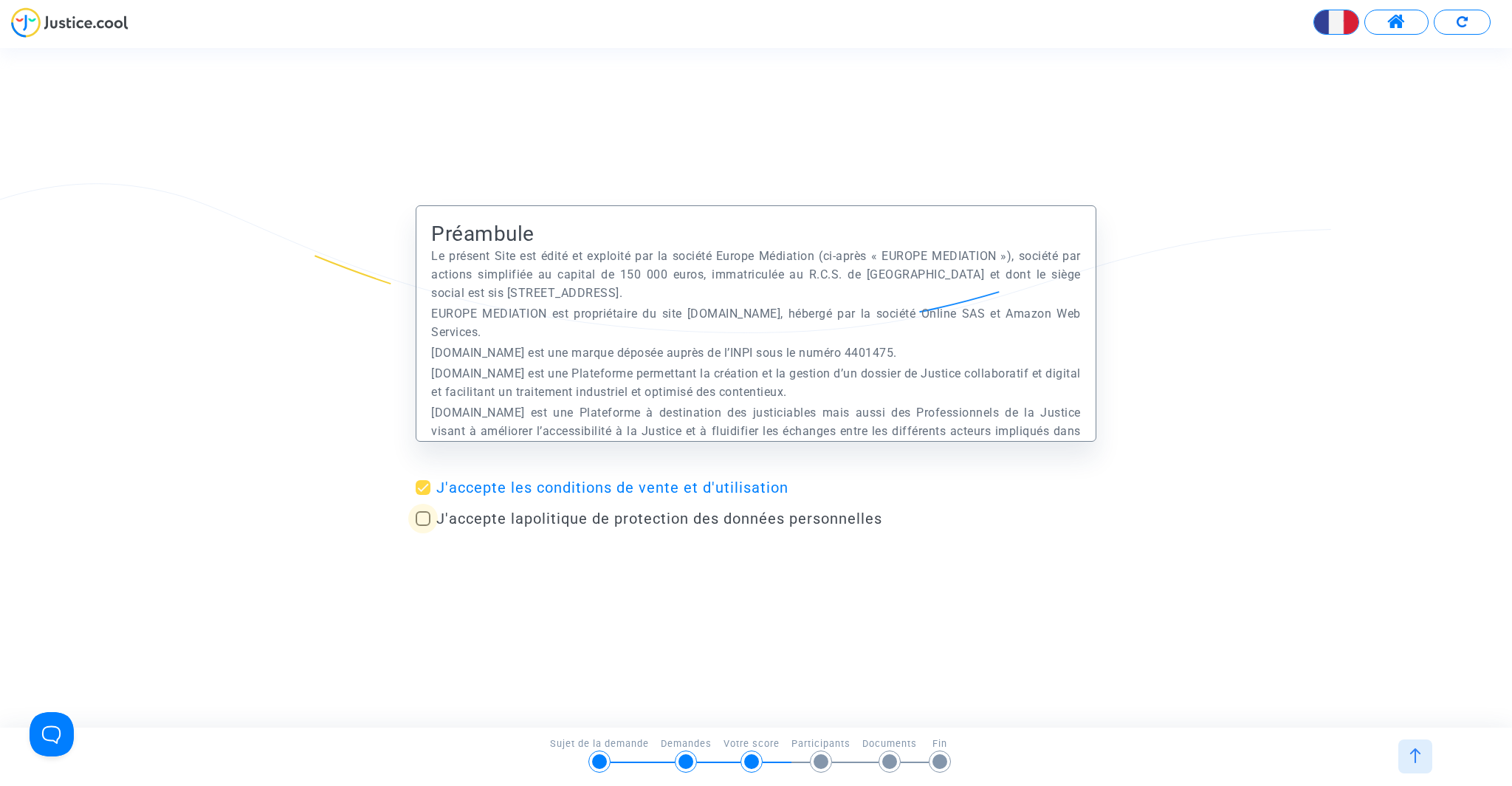
checkbox input "true"
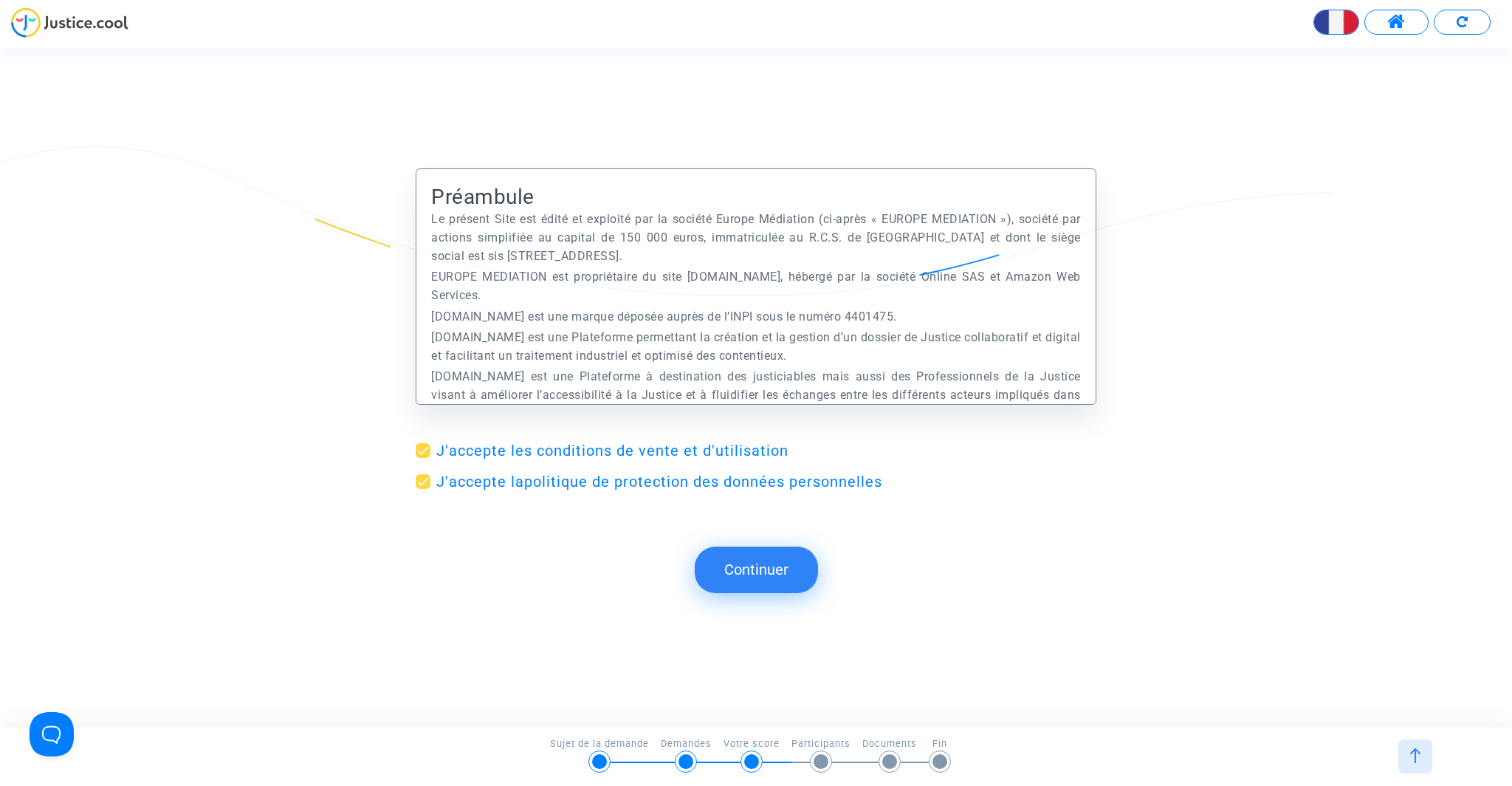
click at [758, 557] on button "Continuer" at bounding box center [756, 570] width 123 height 46
